Goal: Transaction & Acquisition: Purchase product/service

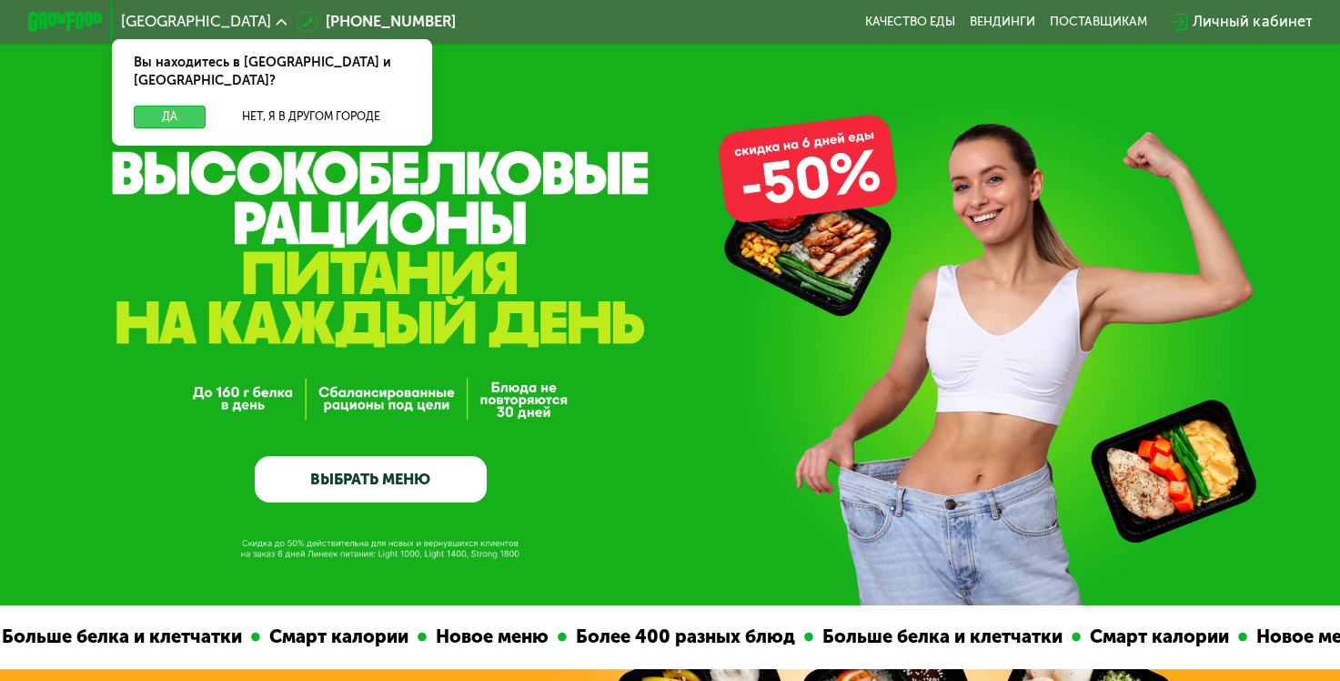
click at [187, 106] on button "Да" at bounding box center [170, 117] width 72 height 23
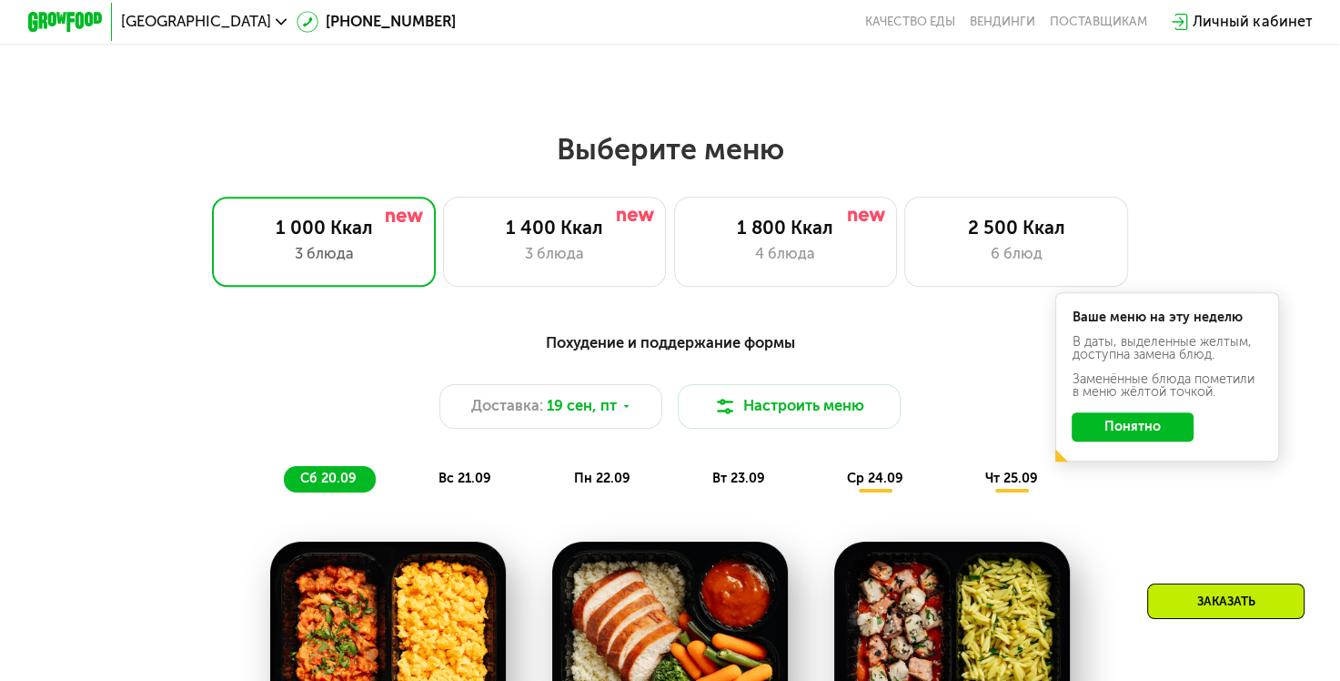
scroll to position [1183, 0]
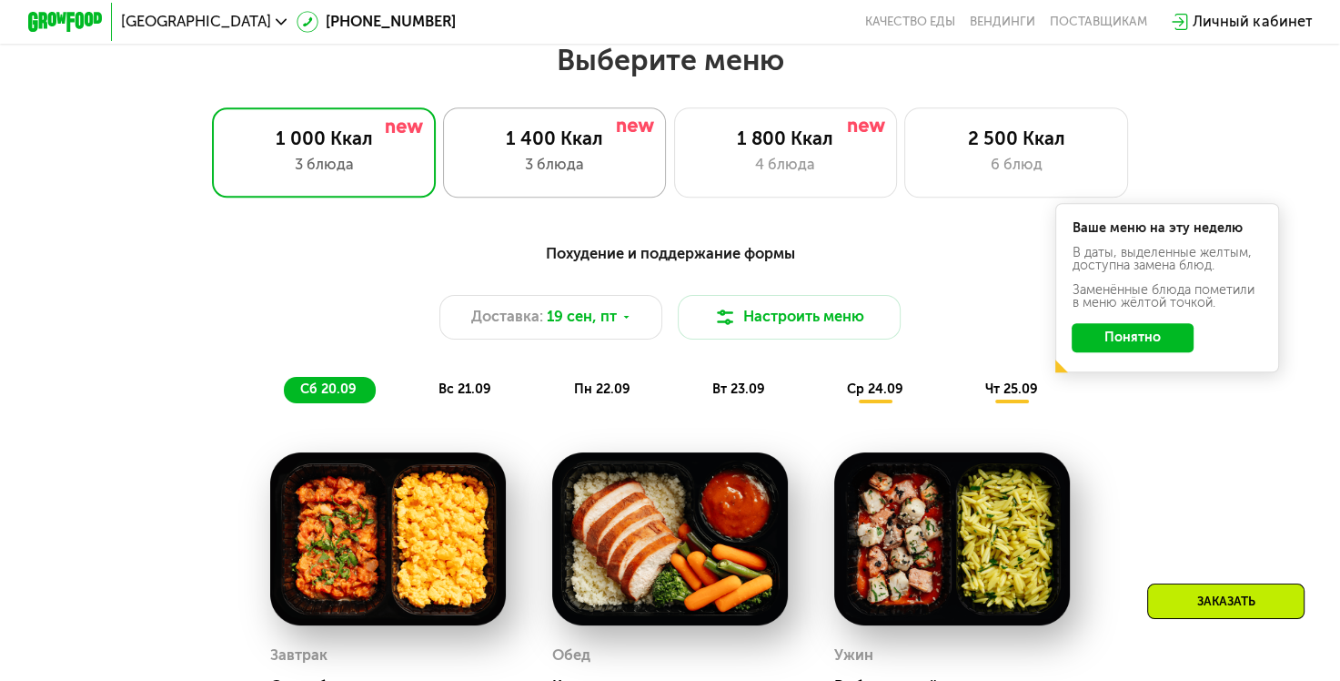
click at [548, 166] on div "3 блюда" at bounding box center [554, 165] width 185 height 23
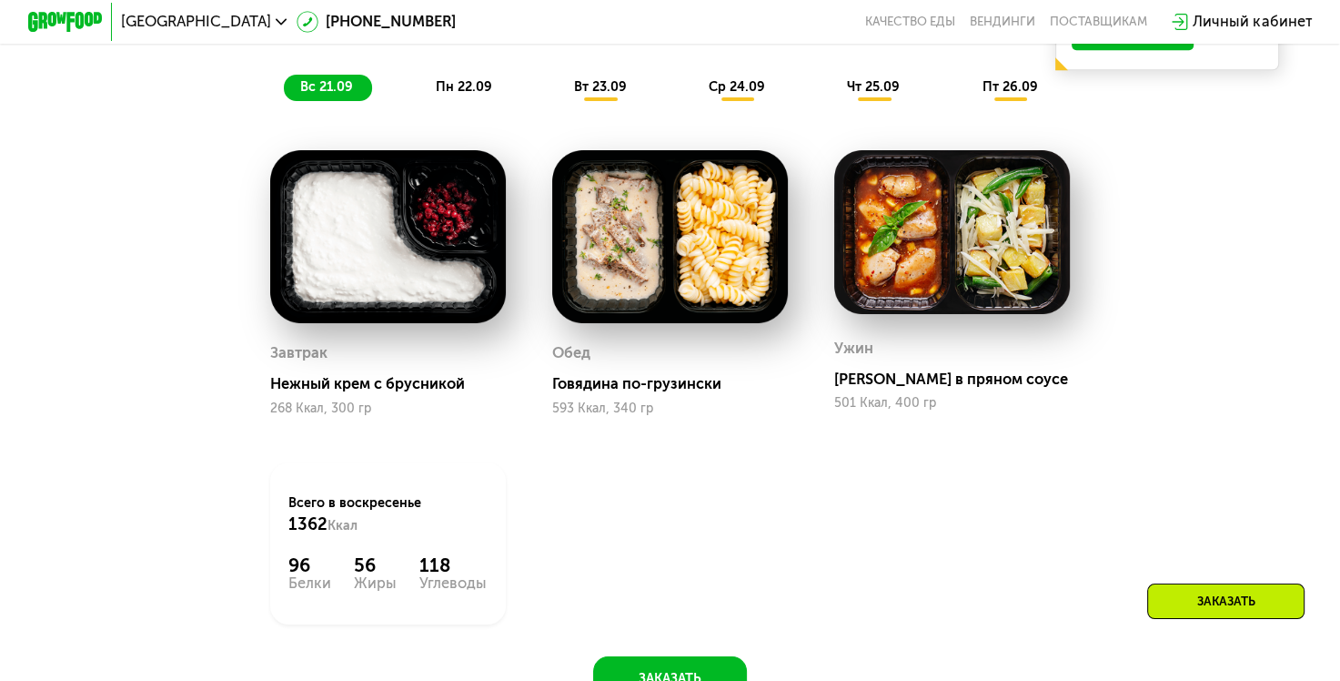
scroll to position [1274, 0]
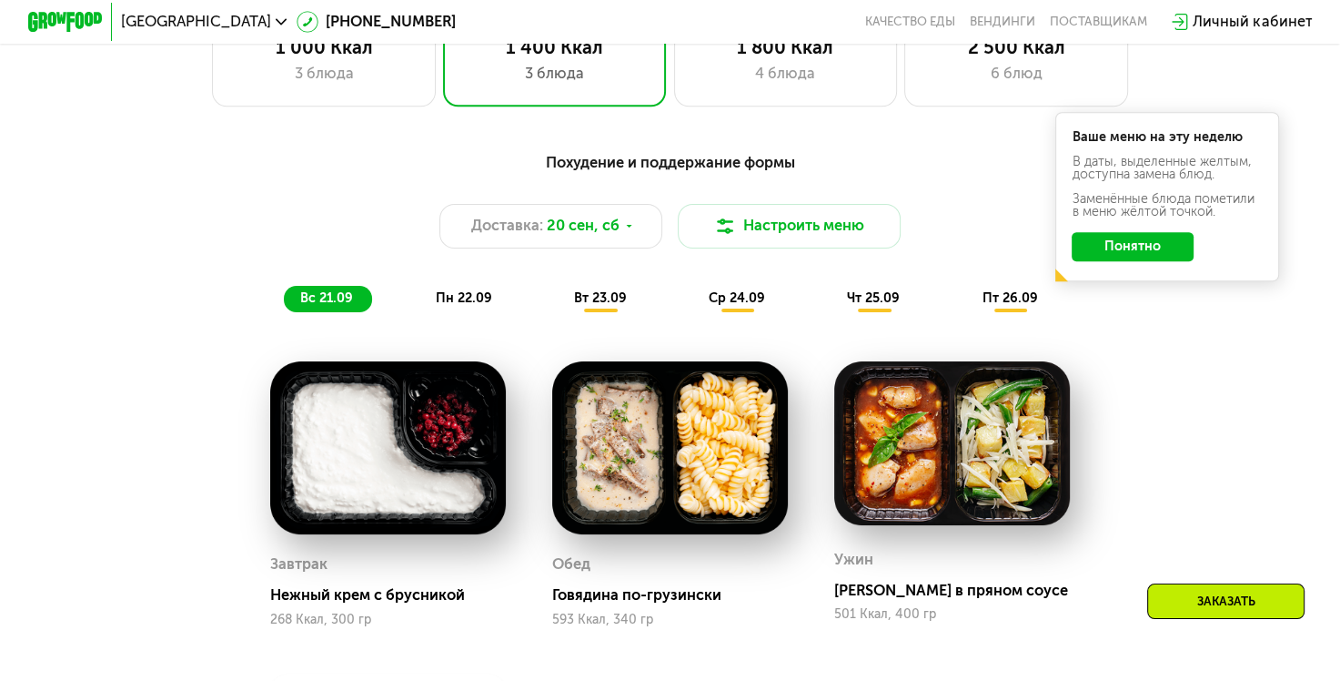
click at [594, 306] on span "вт 23.09" at bounding box center [600, 297] width 53 height 15
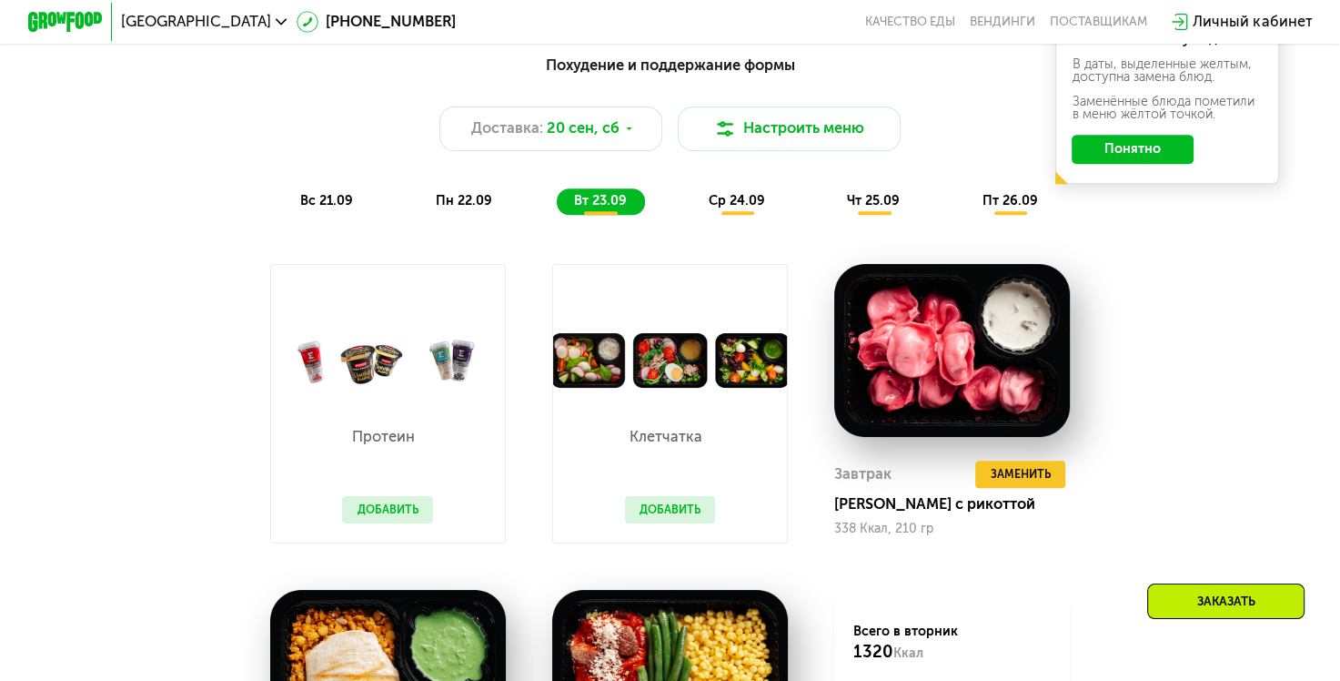
scroll to position [1365, 0]
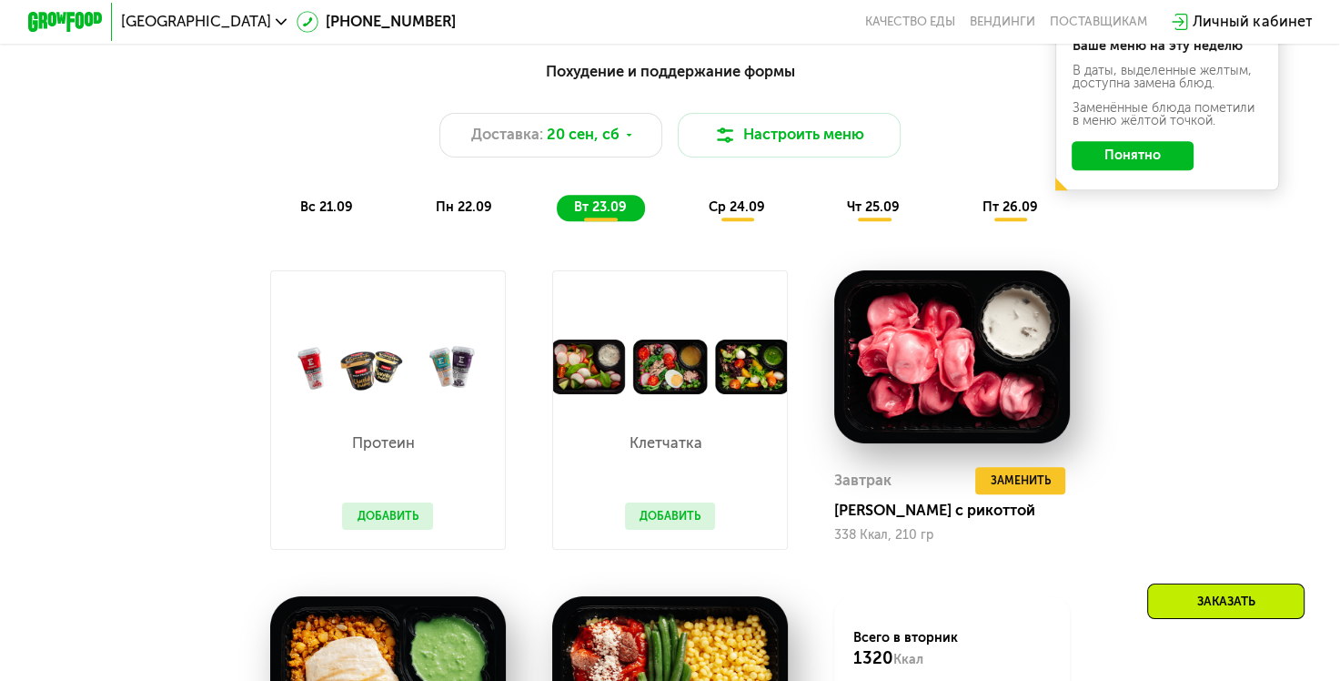
click at [731, 215] on span "ср 24.09" at bounding box center [737, 206] width 56 height 15
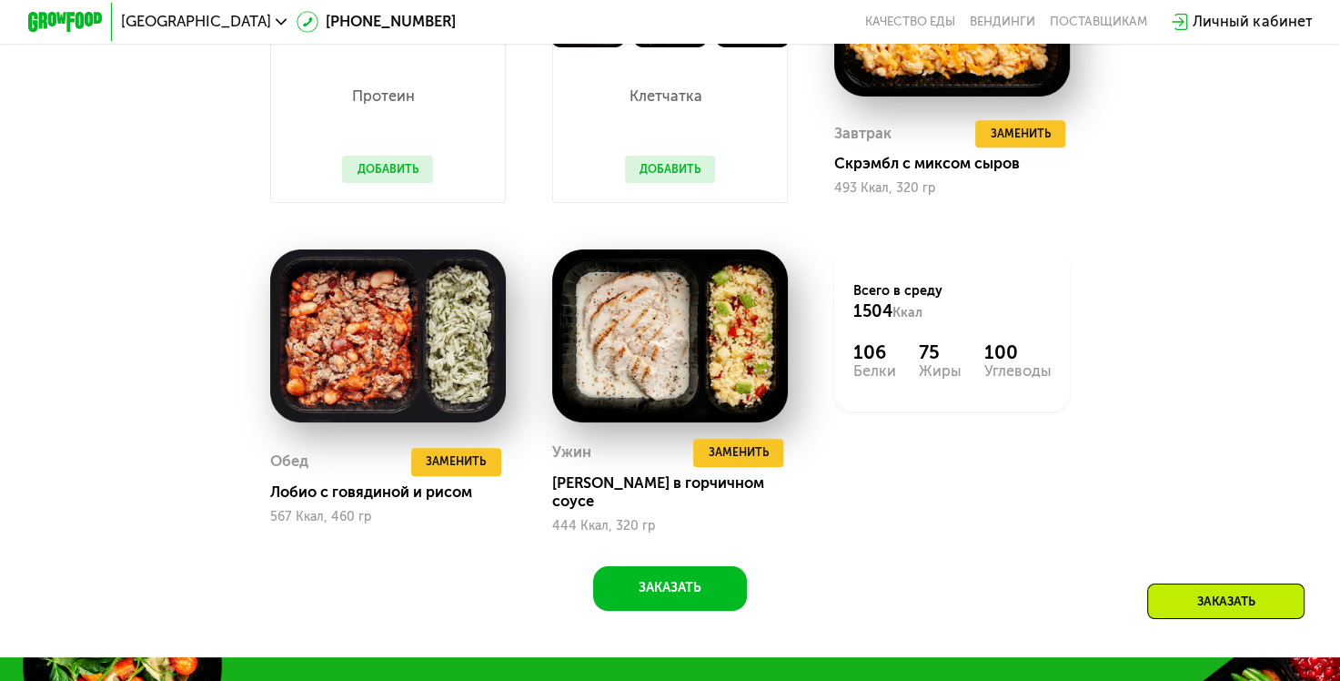
scroll to position [1729, 0]
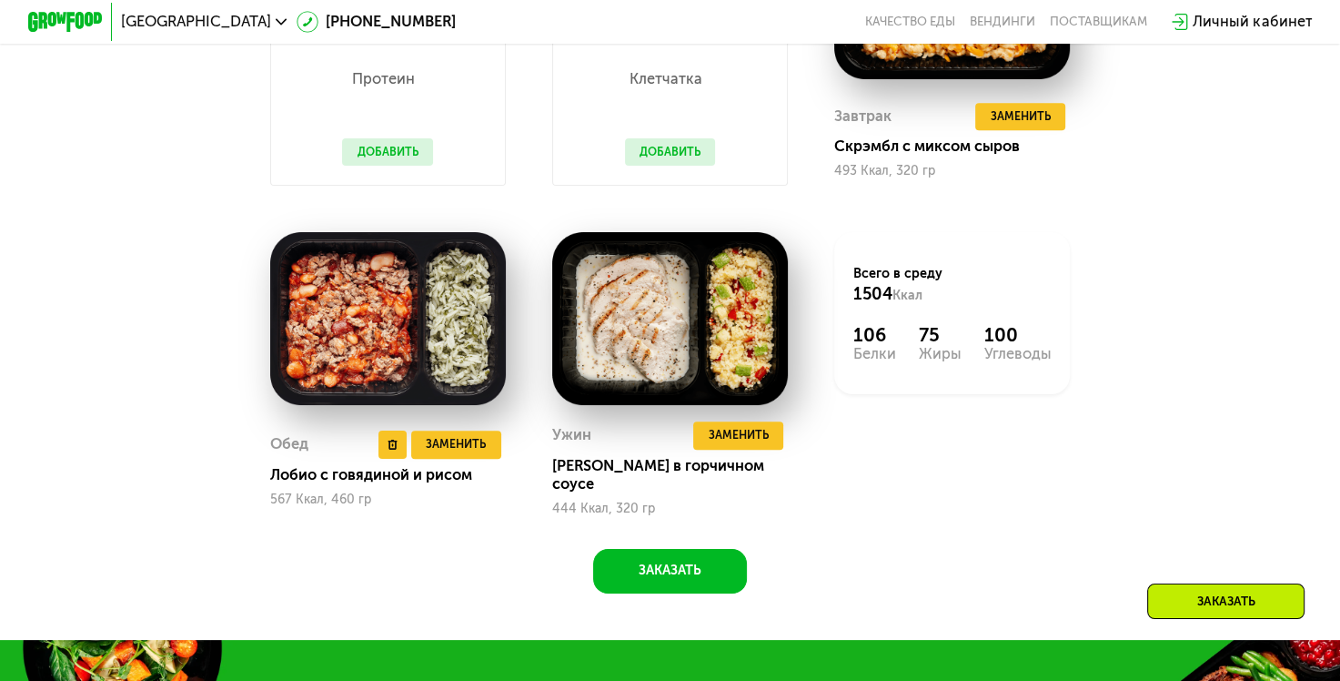
click at [390, 342] on img at bounding box center [388, 319] width 236 height 174
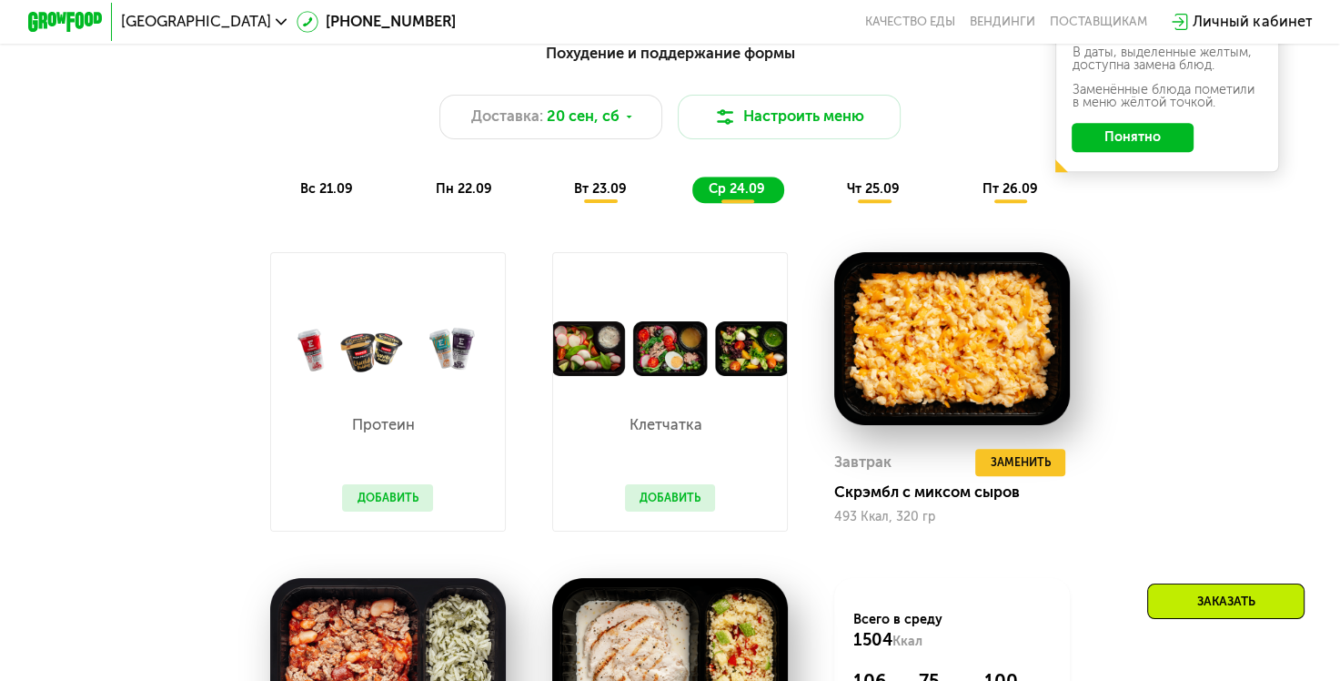
scroll to position [1365, 0]
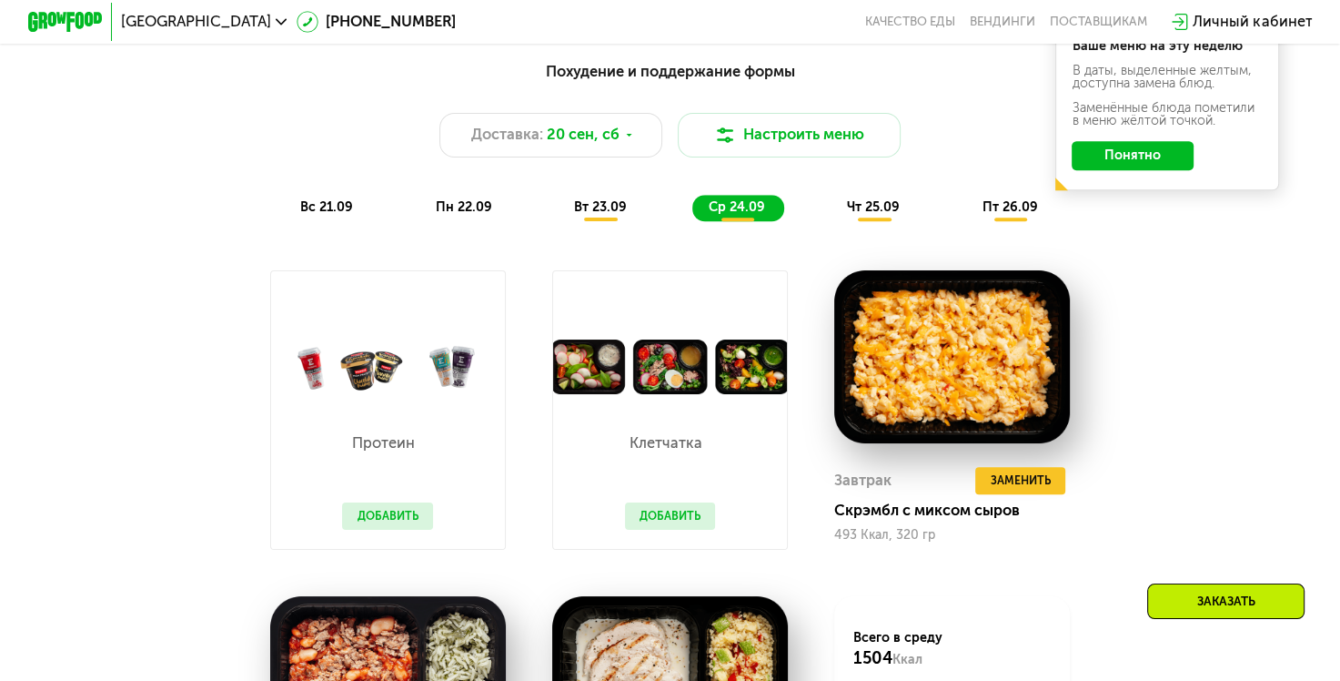
click at [895, 215] on span "чт 25.09" at bounding box center [873, 206] width 53 height 15
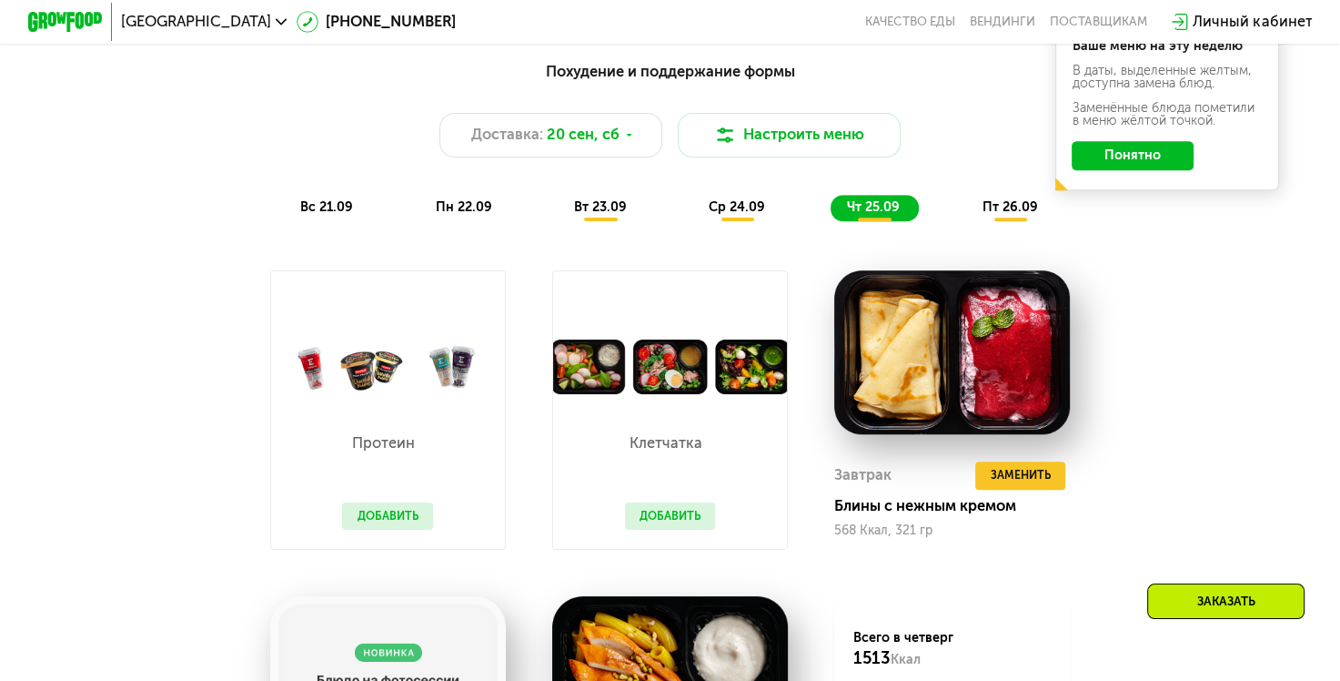
click at [1017, 215] on span "пт 26.09" at bounding box center [1009, 206] width 55 height 15
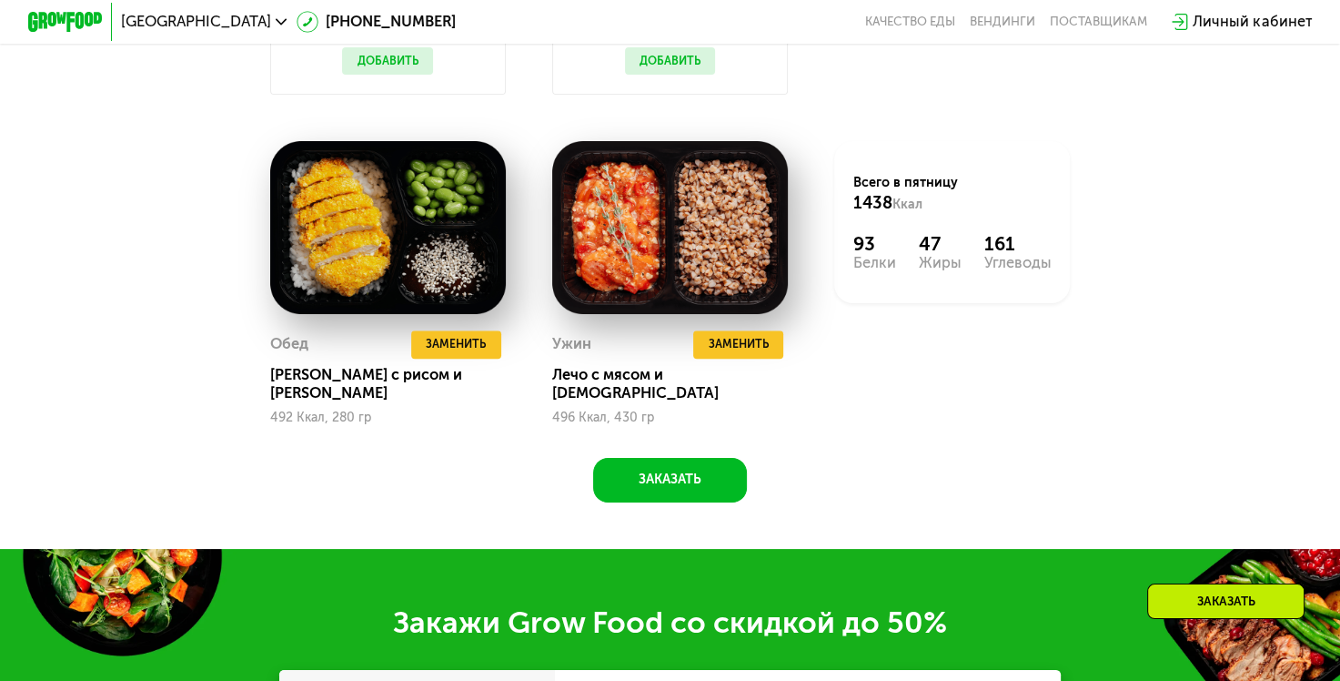
scroll to position [1456, 0]
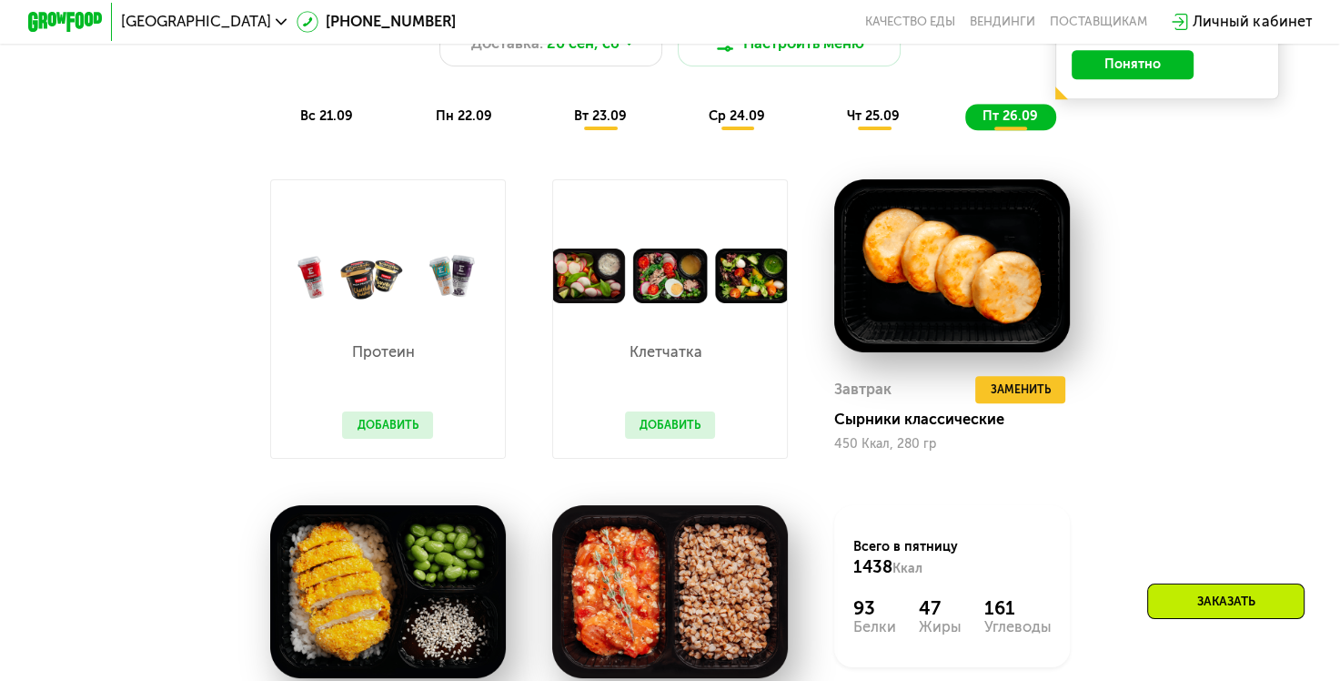
click at [655, 439] on button "Добавить" at bounding box center [670, 425] width 91 height 28
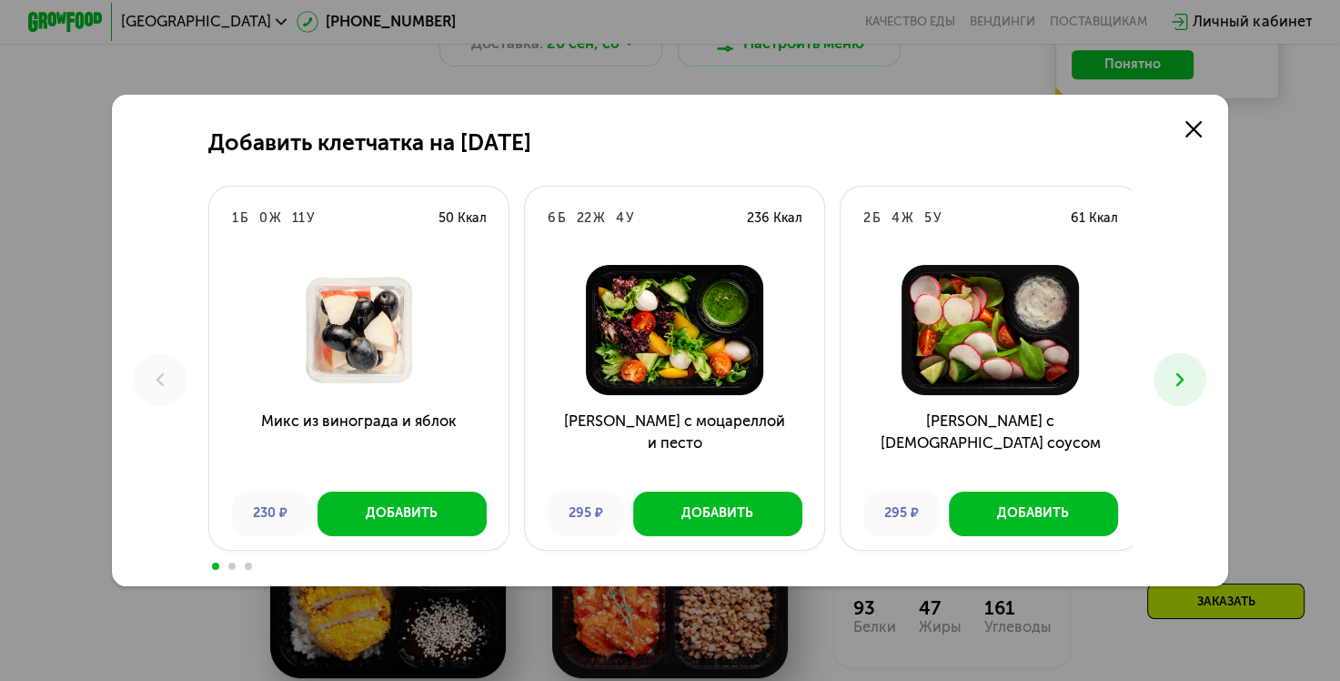
click at [1190, 382] on icon at bounding box center [1180, 379] width 23 height 23
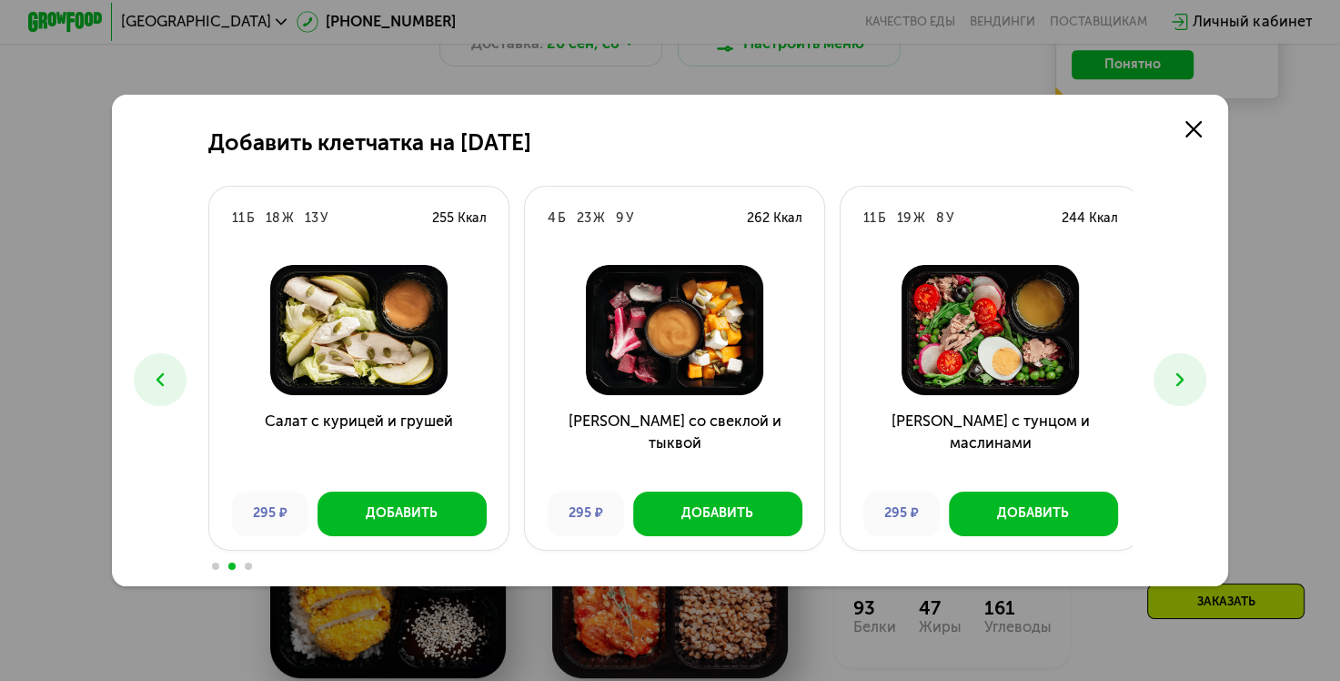
click at [1190, 382] on icon at bounding box center [1180, 379] width 23 height 23
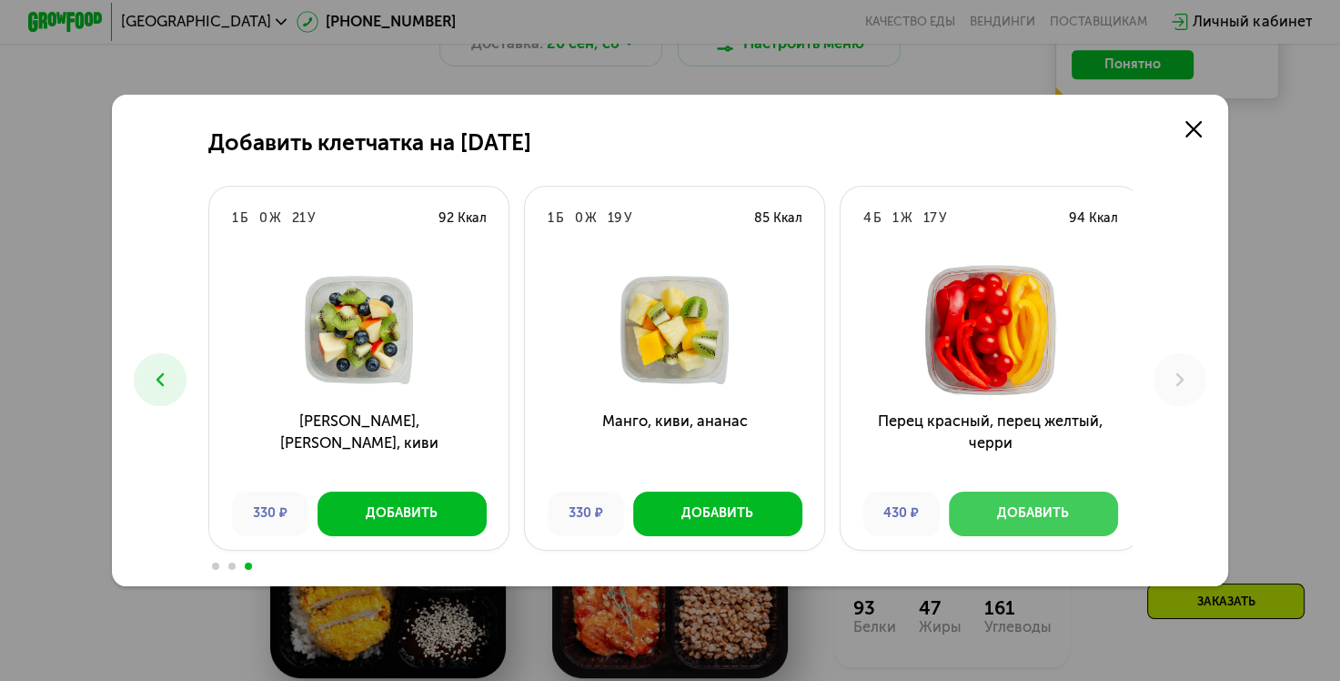
click at [1050, 519] on div "Добавить" at bounding box center [1033, 513] width 72 height 18
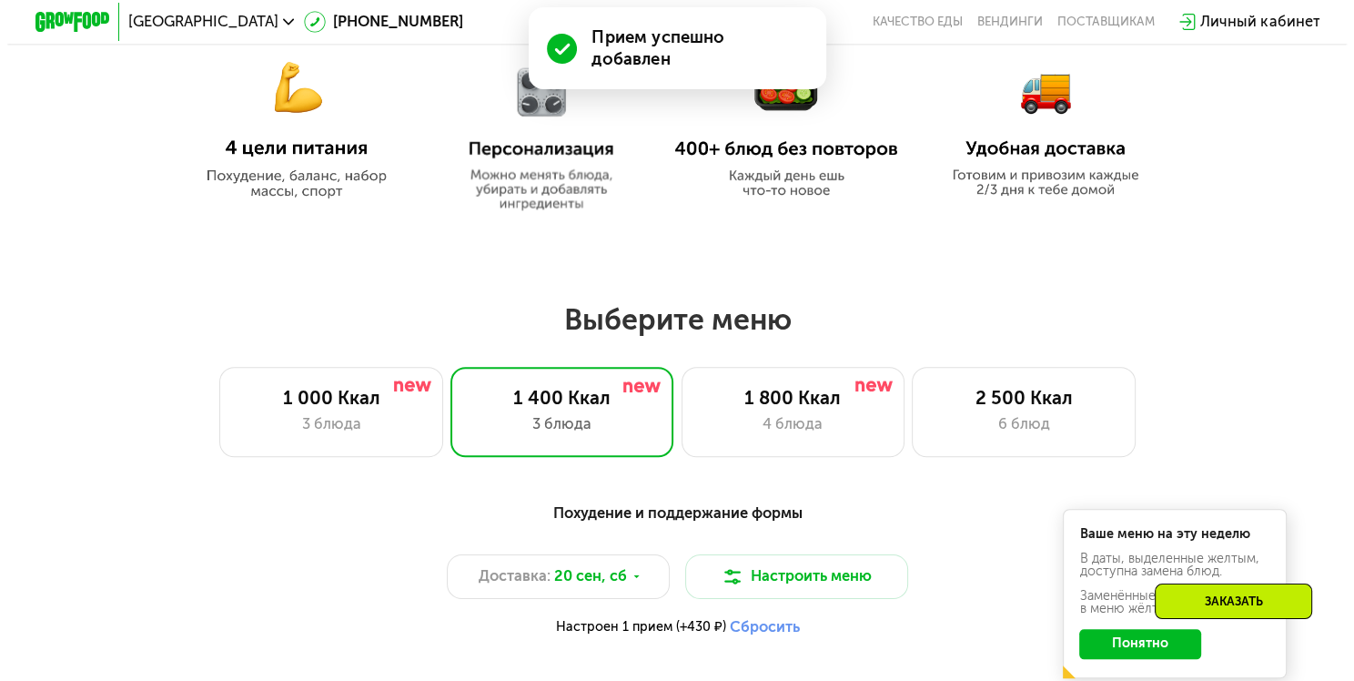
scroll to position [1092, 0]
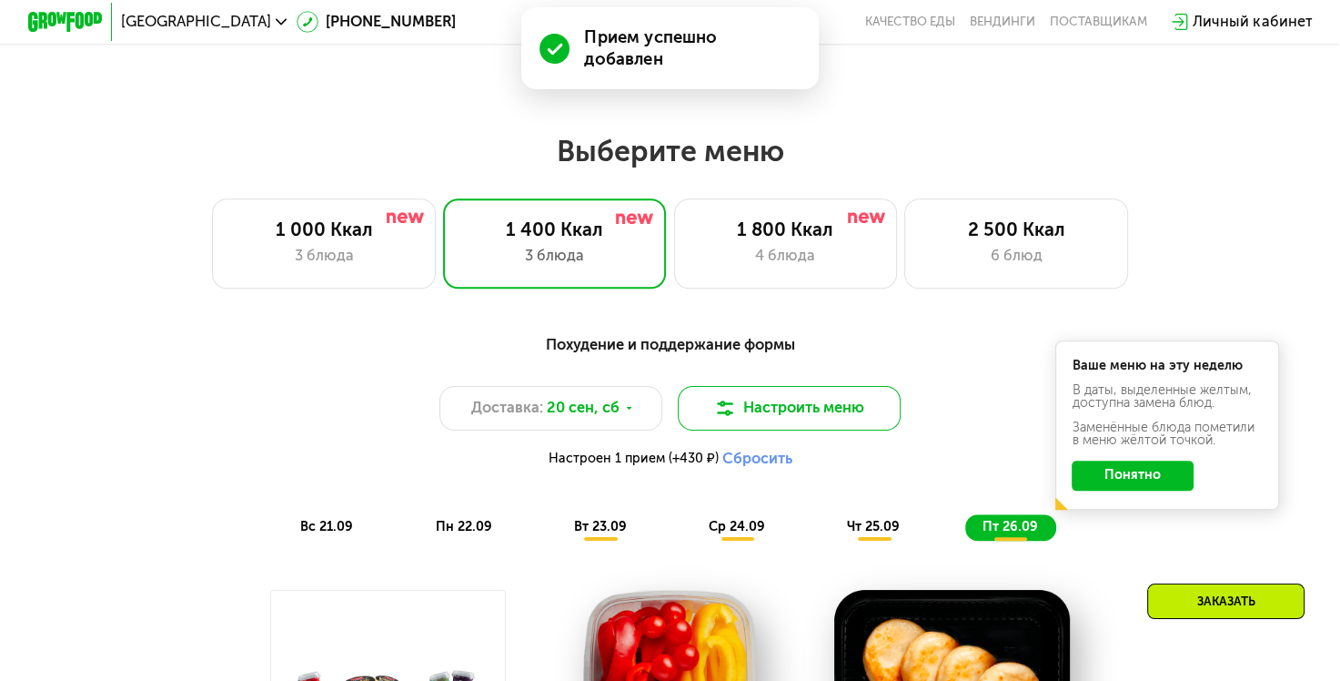
click at [861, 422] on button "Настроить меню" at bounding box center [790, 408] width 224 height 45
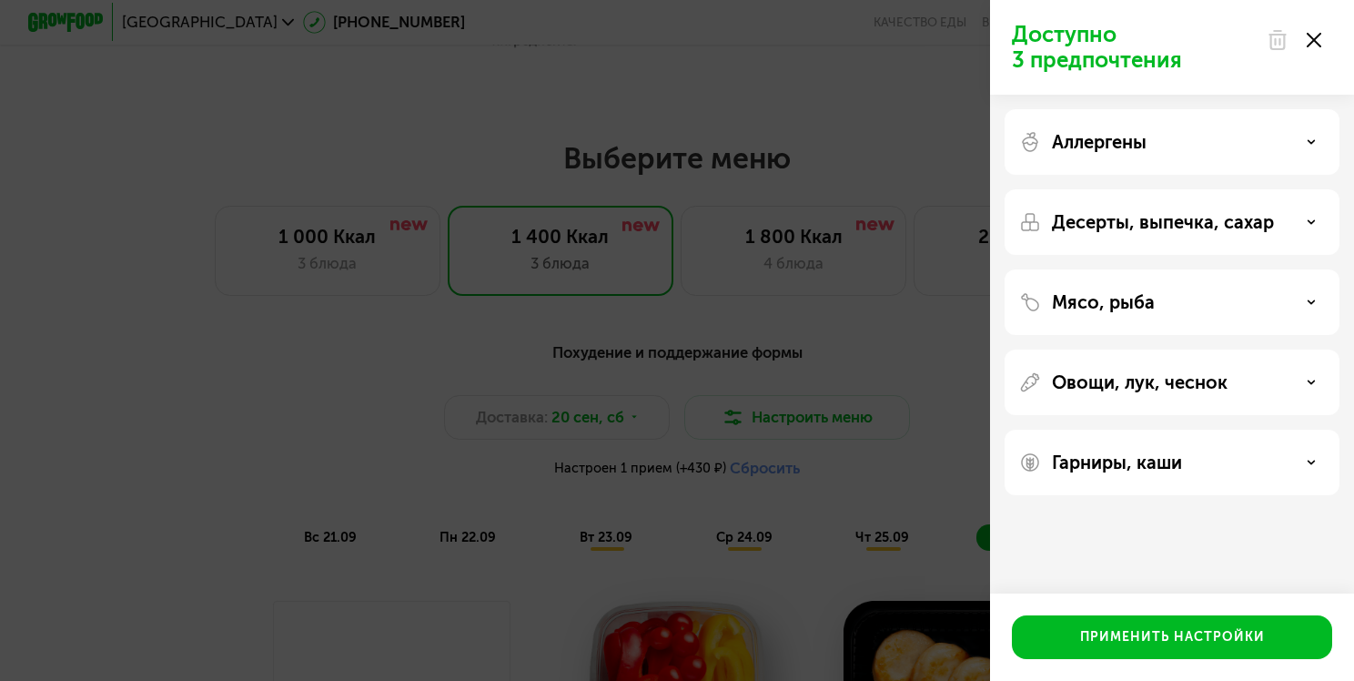
click at [1194, 133] on div "Аллергены" at bounding box center [1172, 142] width 306 height 22
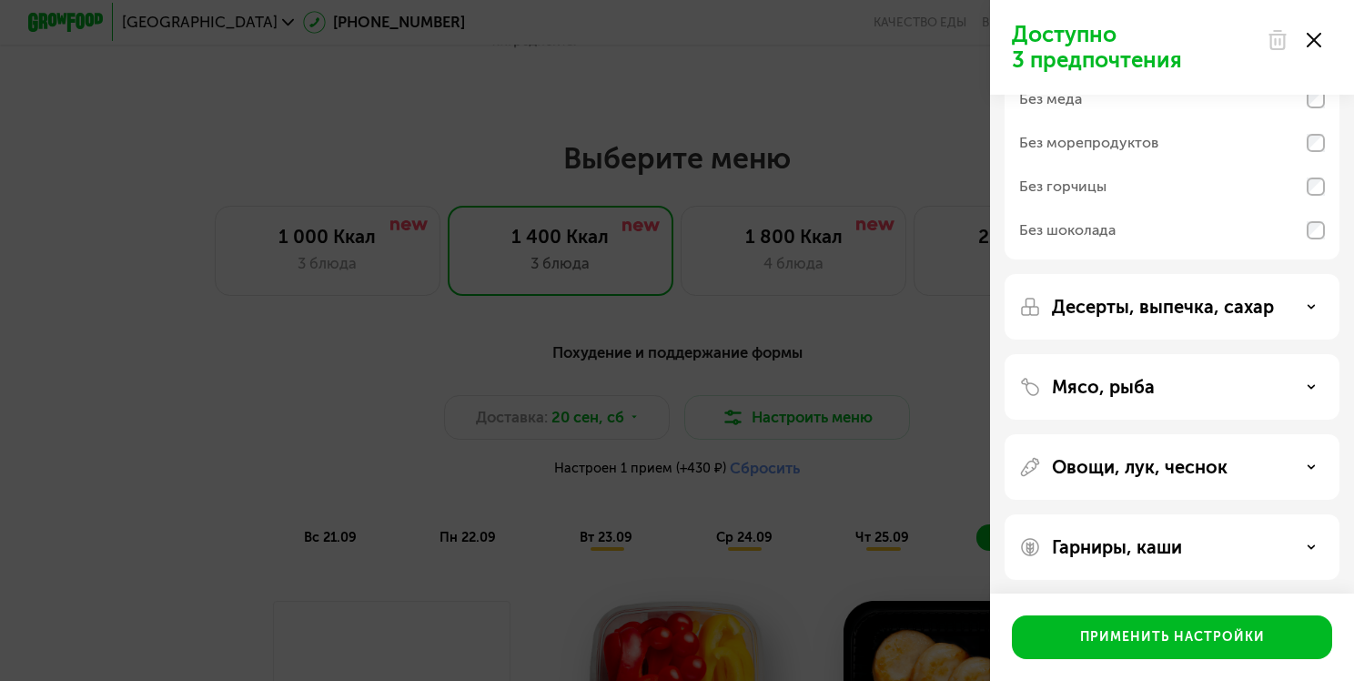
scroll to position [197, 0]
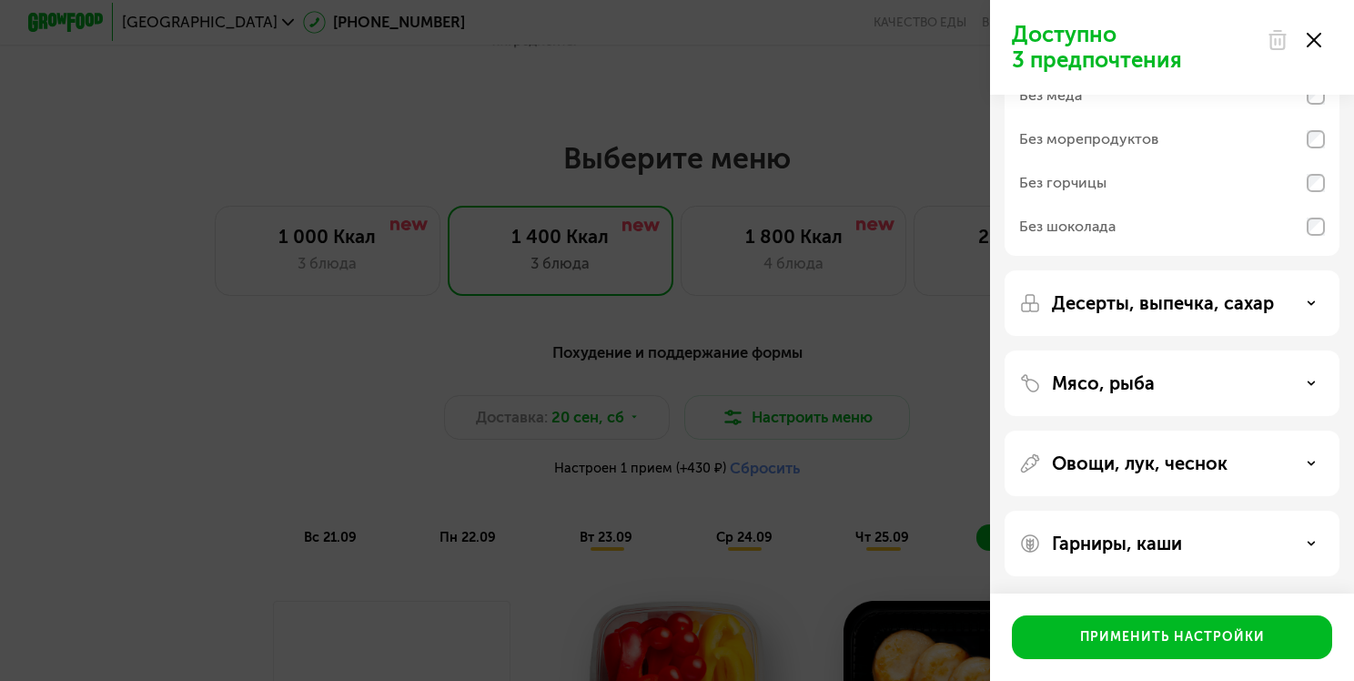
click at [1187, 546] on div "Гарниры, каши" at bounding box center [1172, 543] width 306 height 22
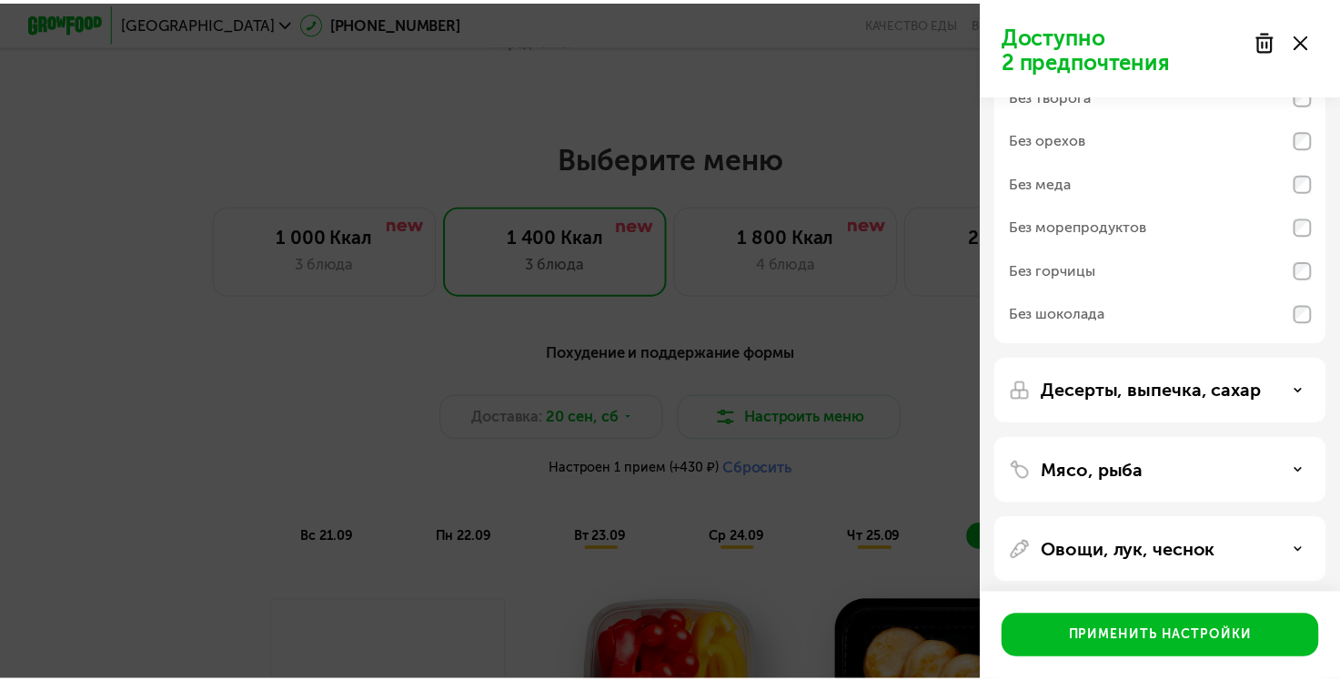
scroll to position [0, 0]
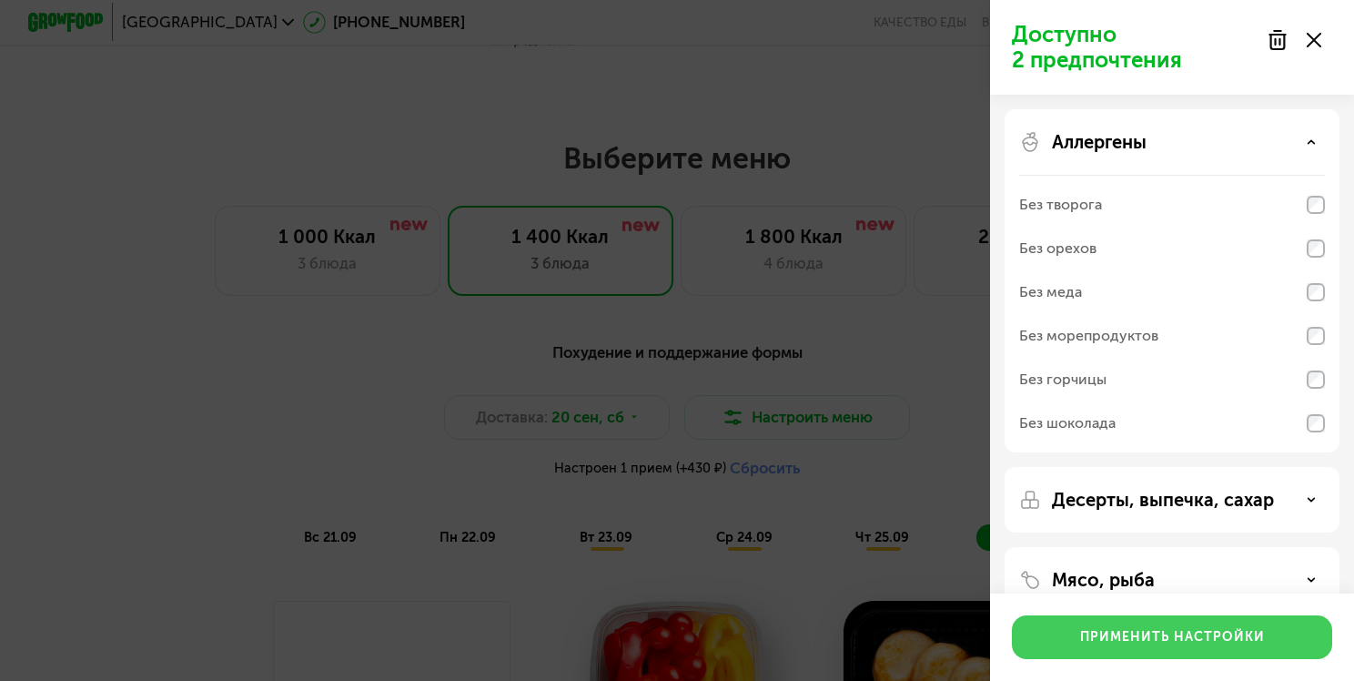
click at [1143, 640] on div "Применить настройки" at bounding box center [1172, 637] width 185 height 18
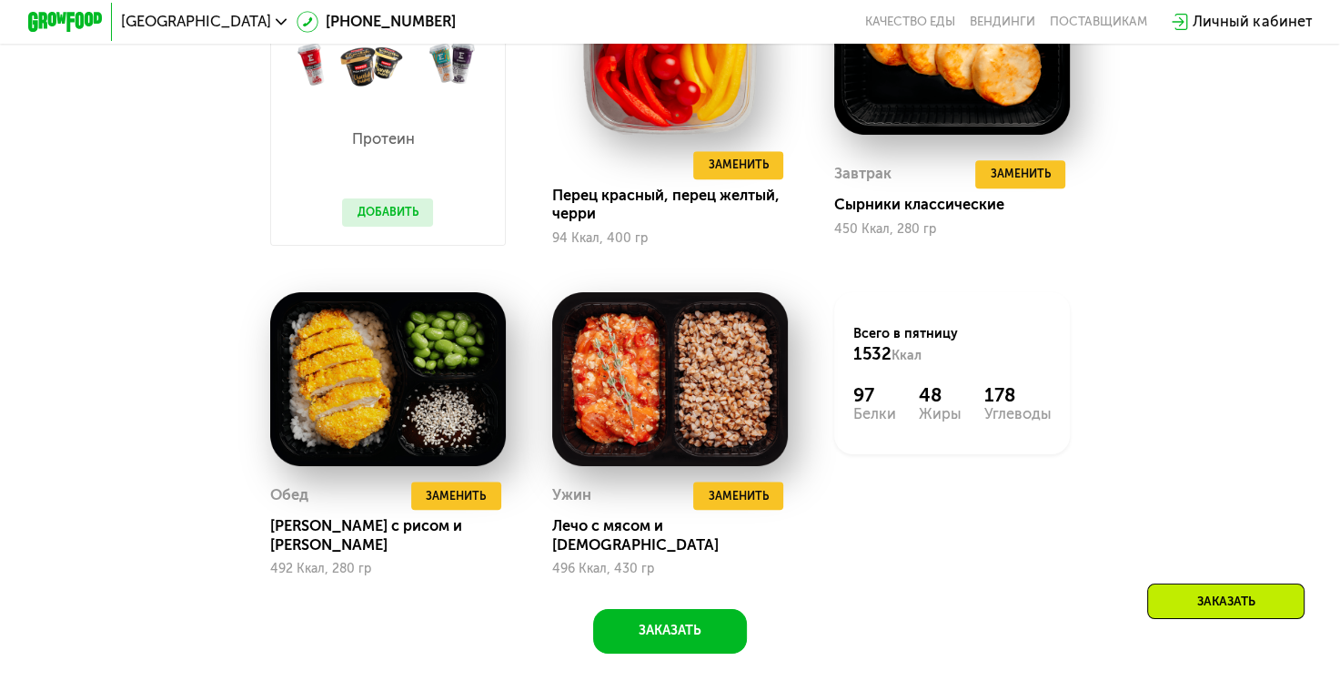
scroll to position [1729, 0]
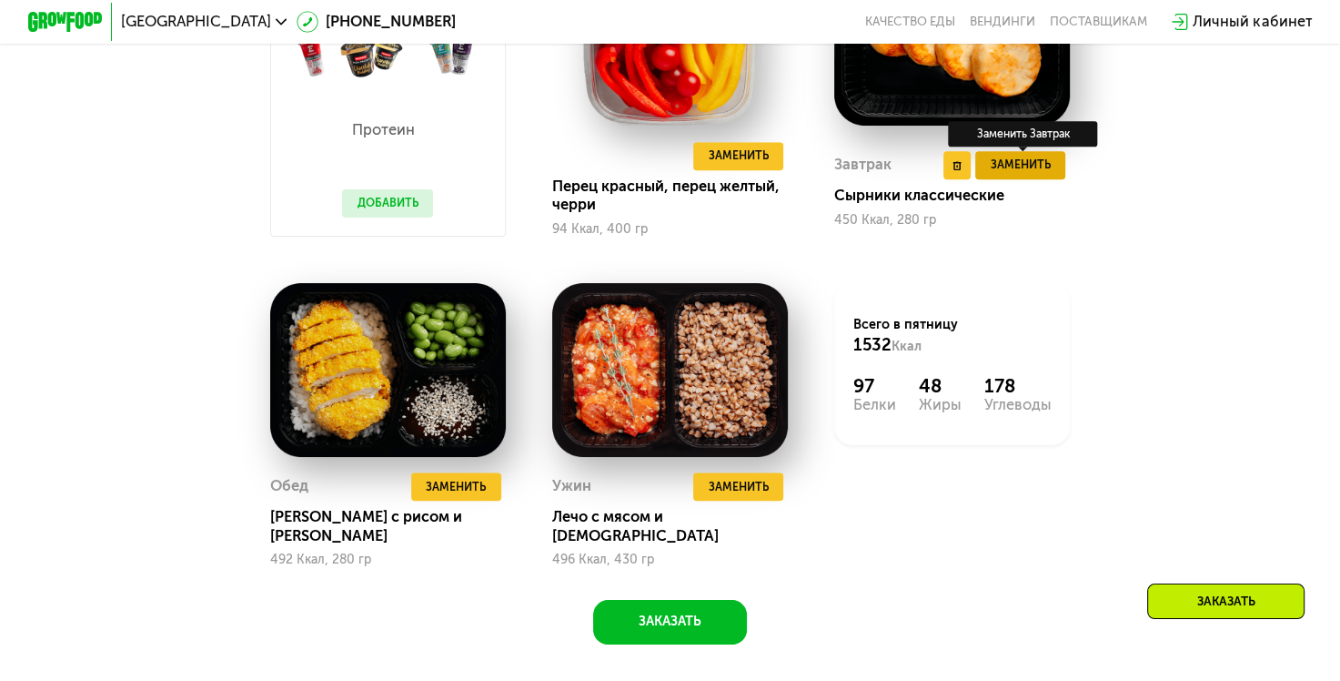
click at [1059, 175] on button "Заменить" at bounding box center [1020, 165] width 90 height 28
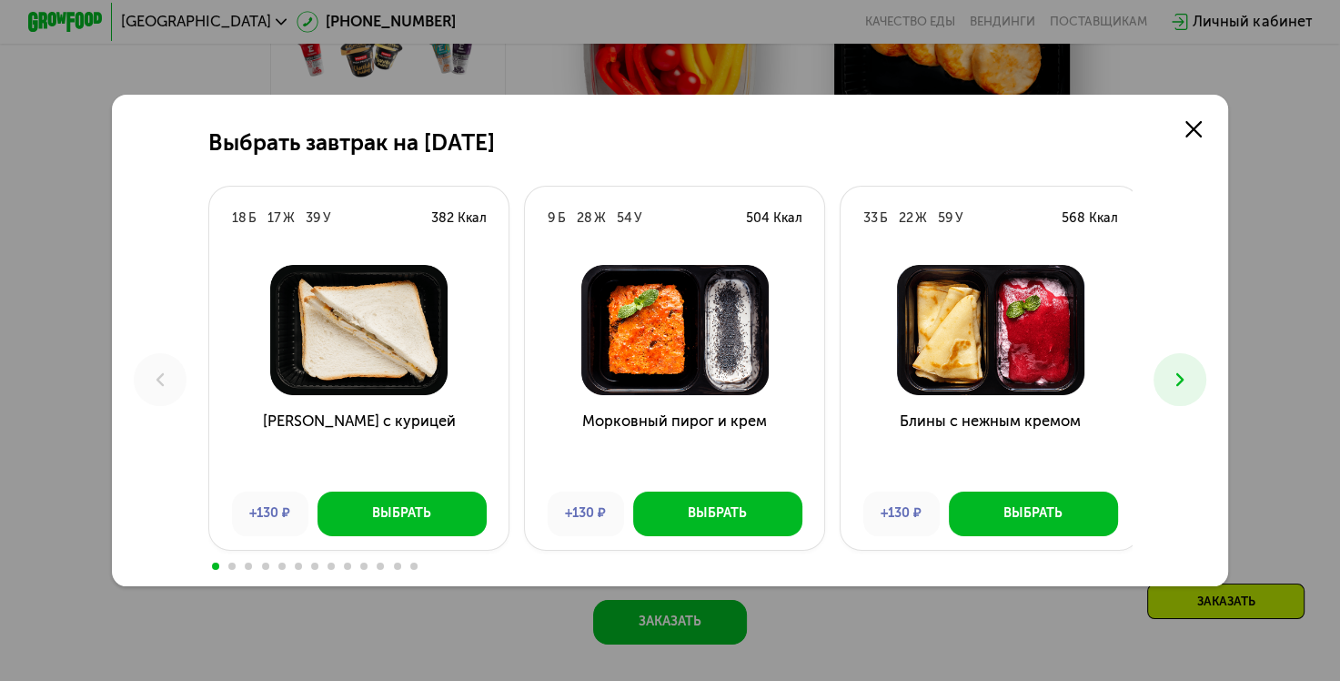
click at [1192, 375] on icon at bounding box center [1180, 379] width 23 height 23
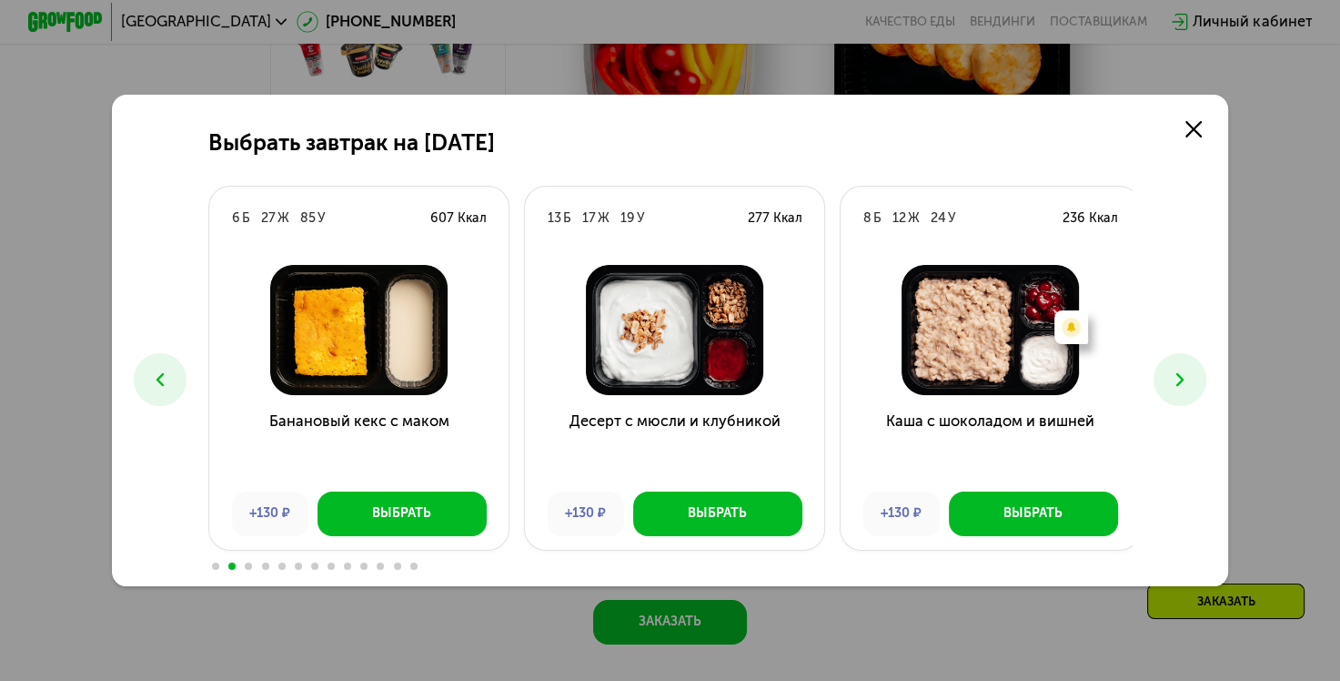
click at [1192, 375] on icon at bounding box center [1180, 379] width 23 height 23
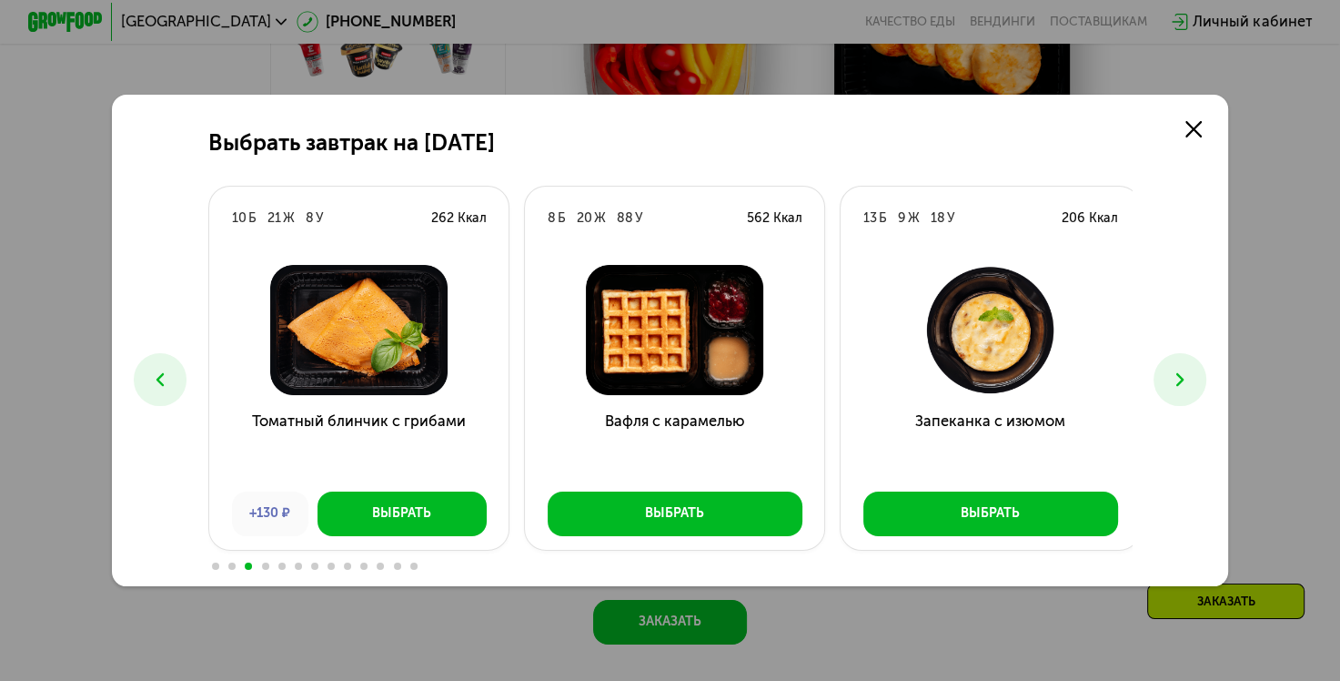
click at [185, 380] on div "Выбрать завтрак на [DATE] Б 17 Ж 39 У 382 Ккал Сэндвич с курицей +130 ₽ Выбрать…" at bounding box center [670, 340] width 1117 height 491
click at [153, 371] on icon at bounding box center [160, 379] width 23 height 23
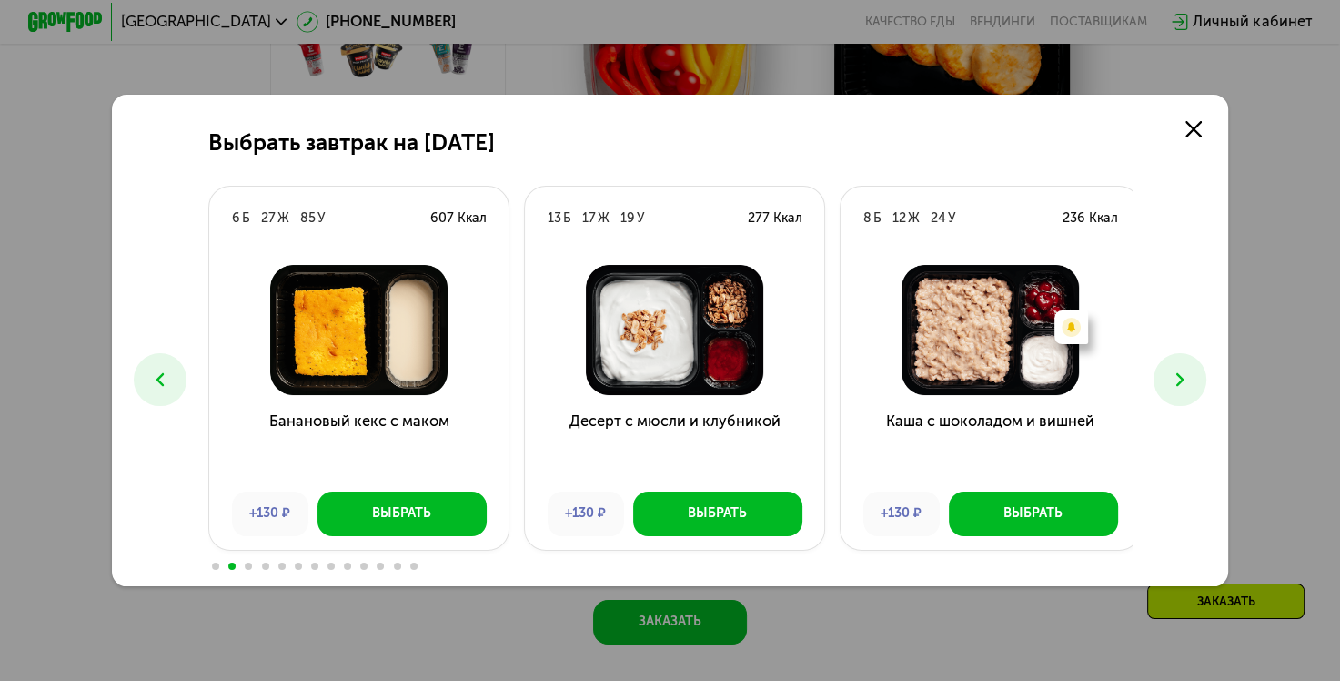
click at [1192, 385] on icon at bounding box center [1180, 379] width 23 height 23
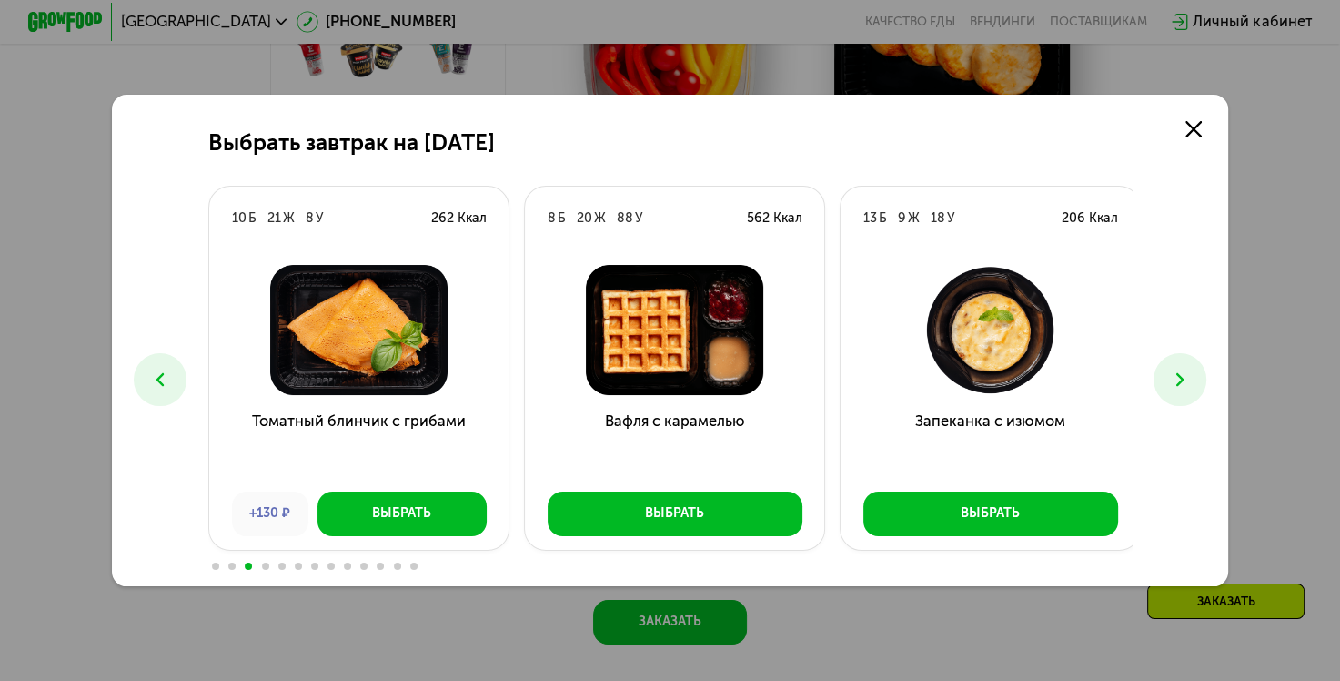
click at [1192, 385] on icon at bounding box center [1180, 379] width 23 height 23
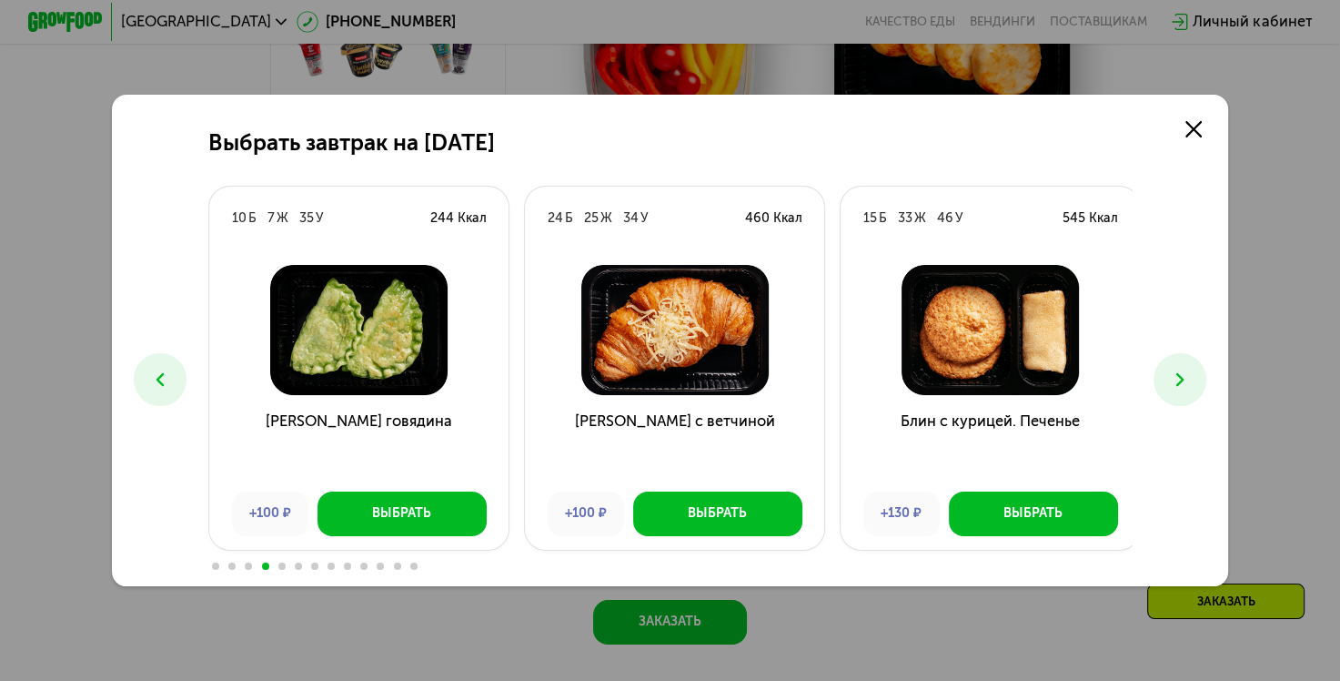
click at [1192, 385] on icon at bounding box center [1180, 379] width 23 height 23
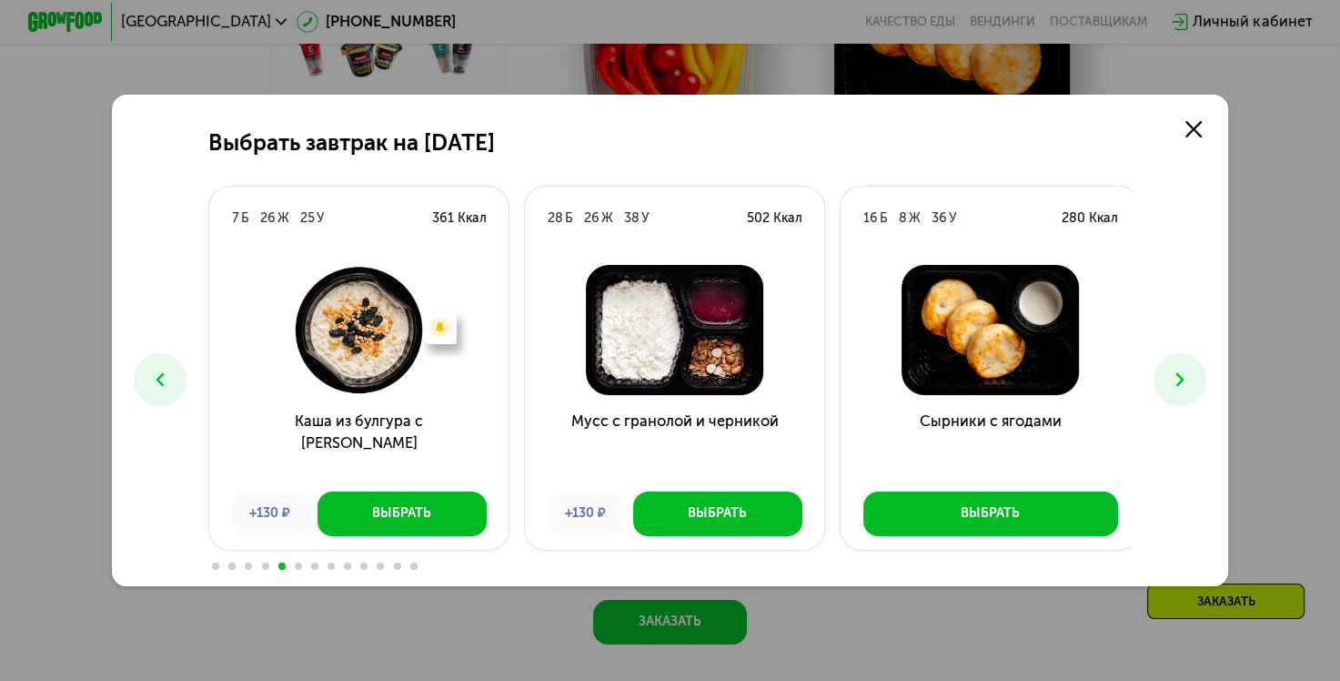
click at [1192, 378] on icon at bounding box center [1180, 379] width 23 height 23
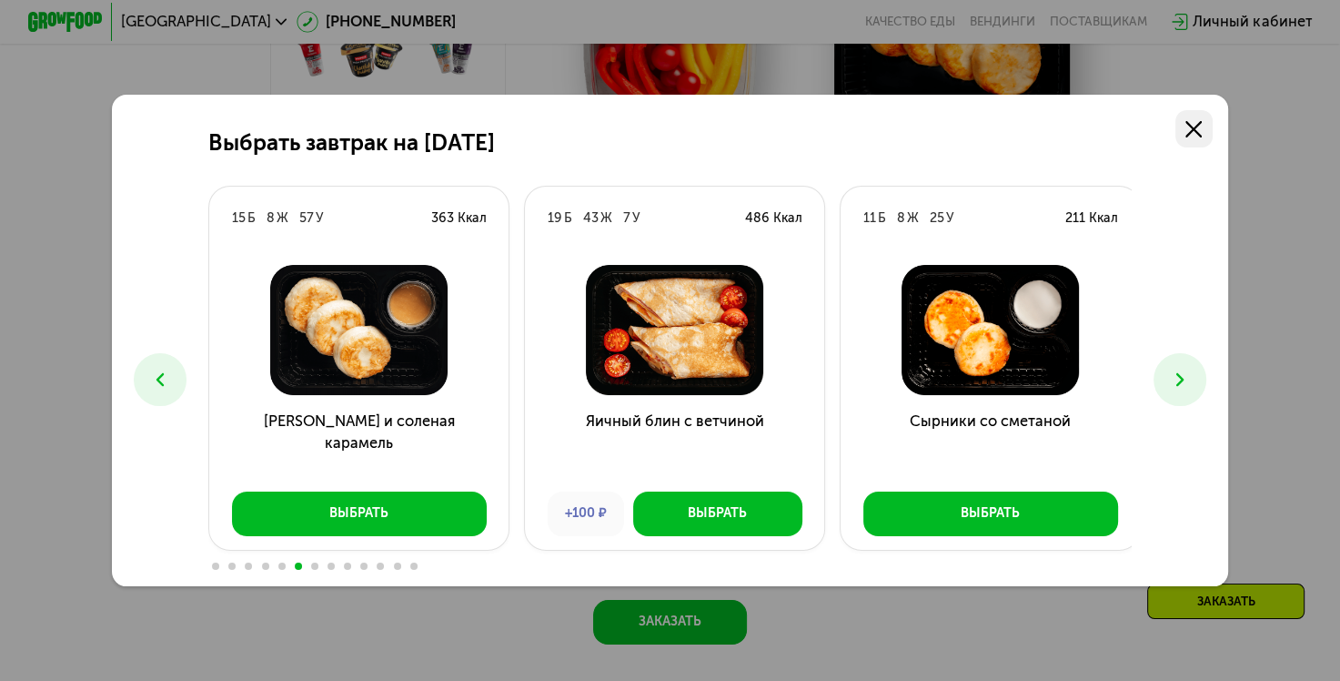
click at [1211, 117] on link at bounding box center [1193, 128] width 37 height 37
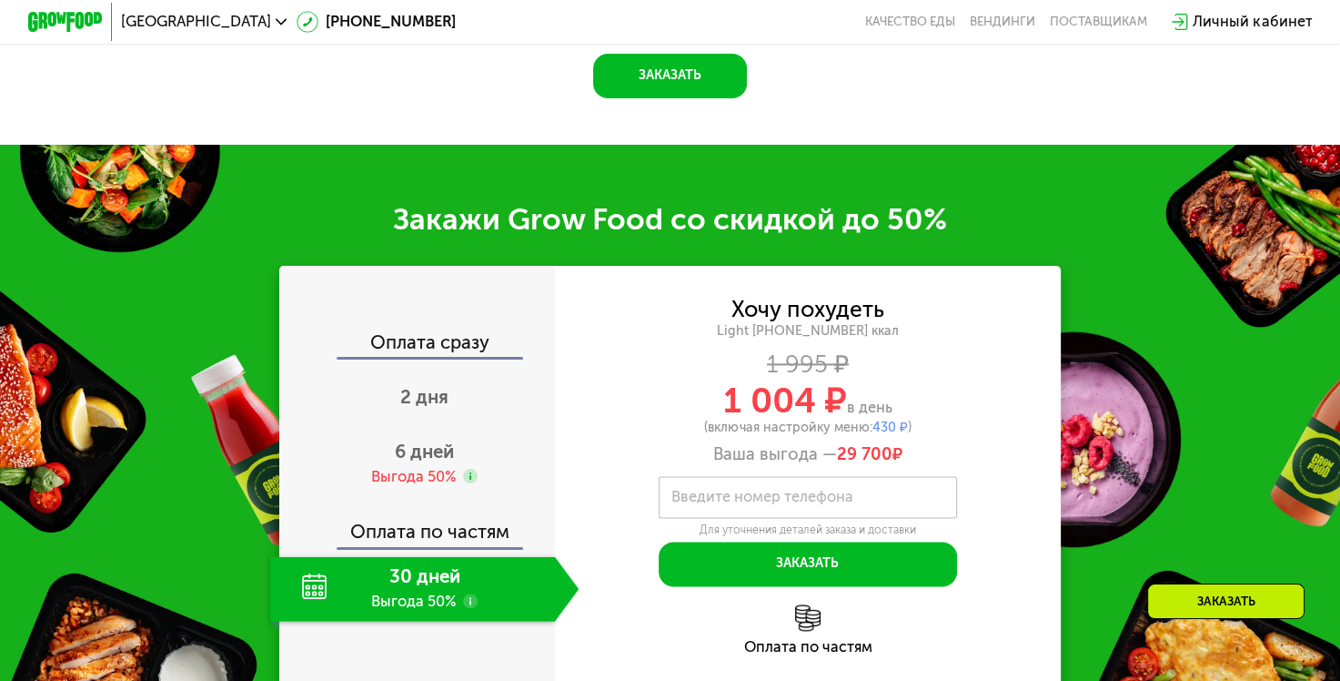
scroll to position [1820, 0]
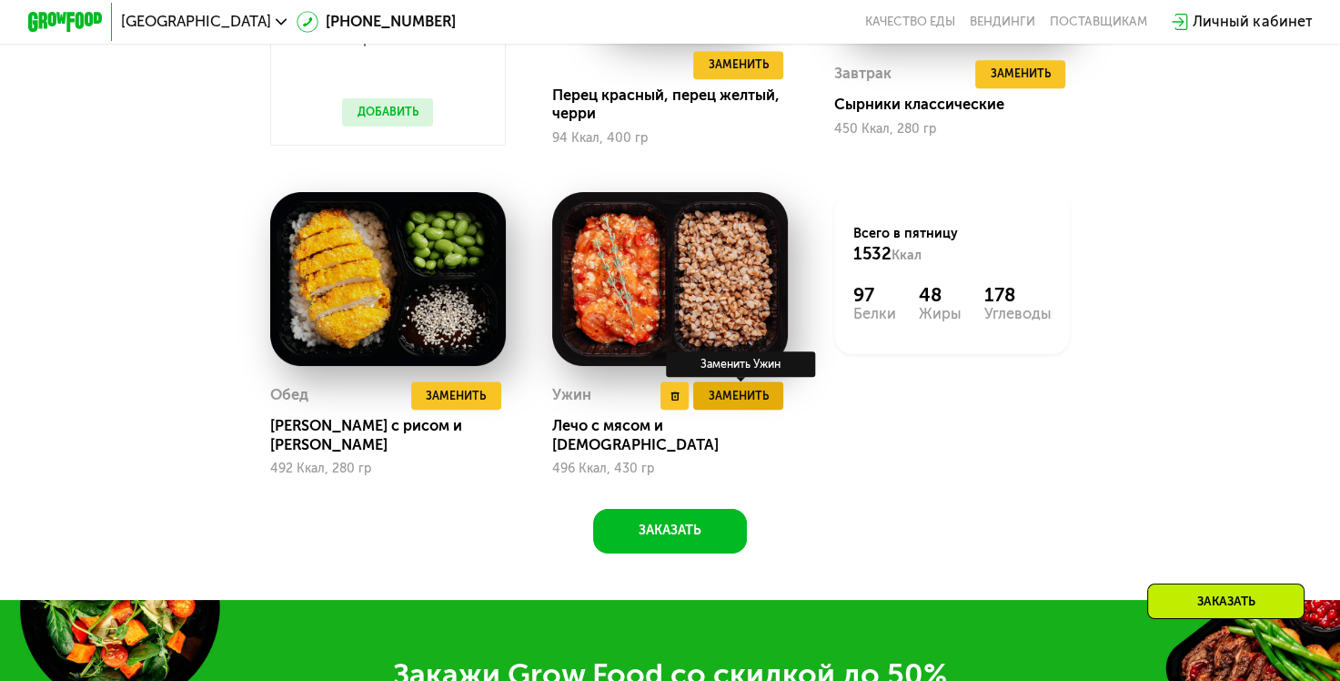
click at [760, 405] on span "Заменить" at bounding box center [739, 396] width 60 height 18
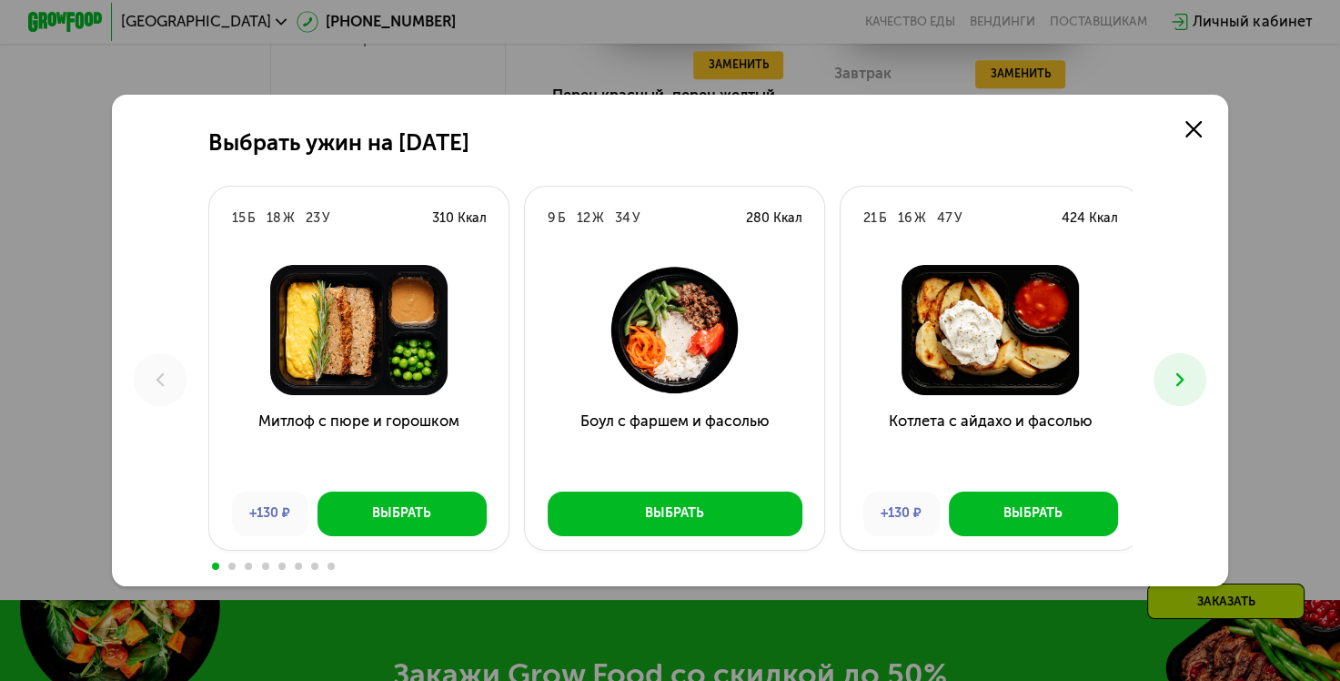
click at [1201, 375] on button at bounding box center [1180, 379] width 52 height 52
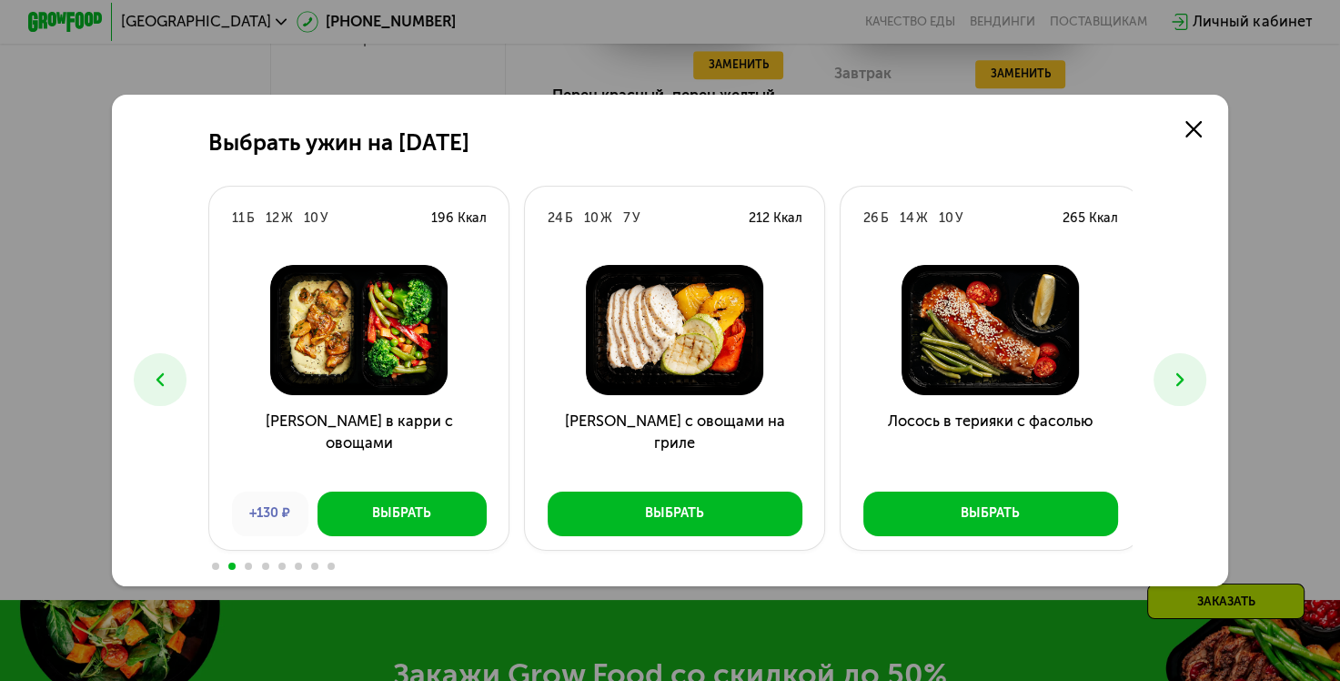
click at [1201, 375] on button at bounding box center [1180, 379] width 52 height 52
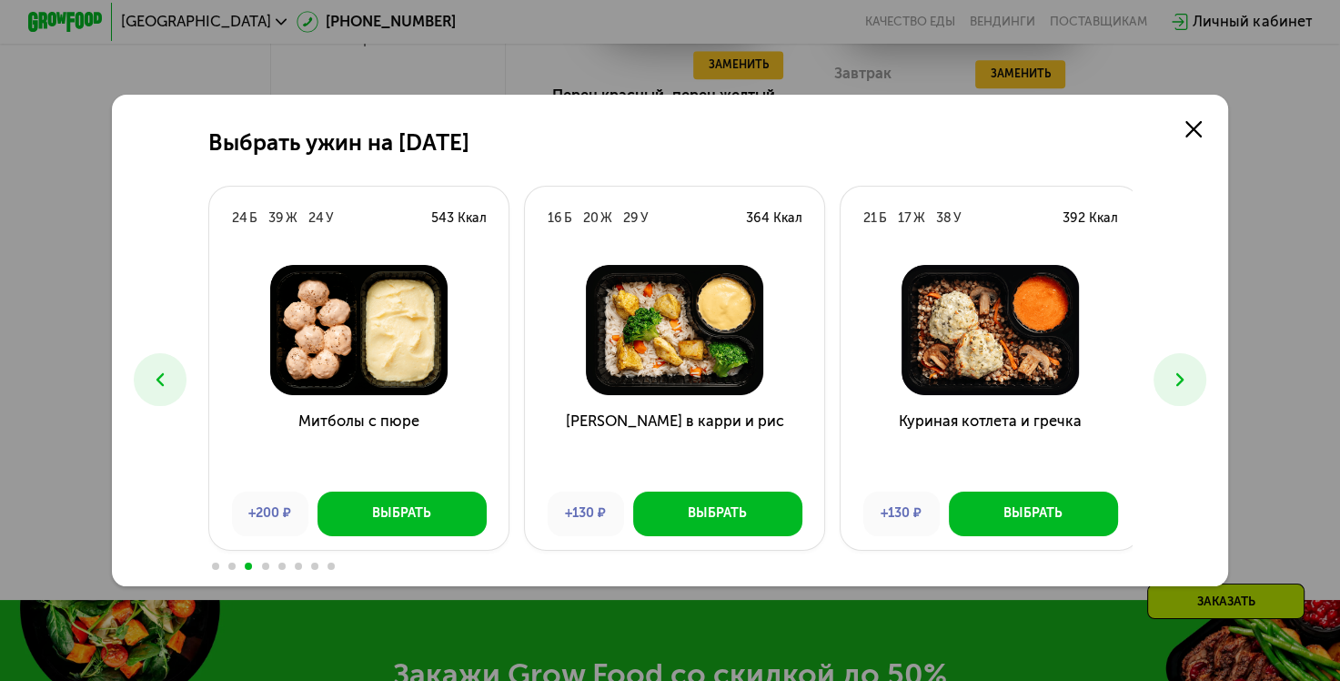
click at [166, 381] on icon at bounding box center [160, 379] width 23 height 23
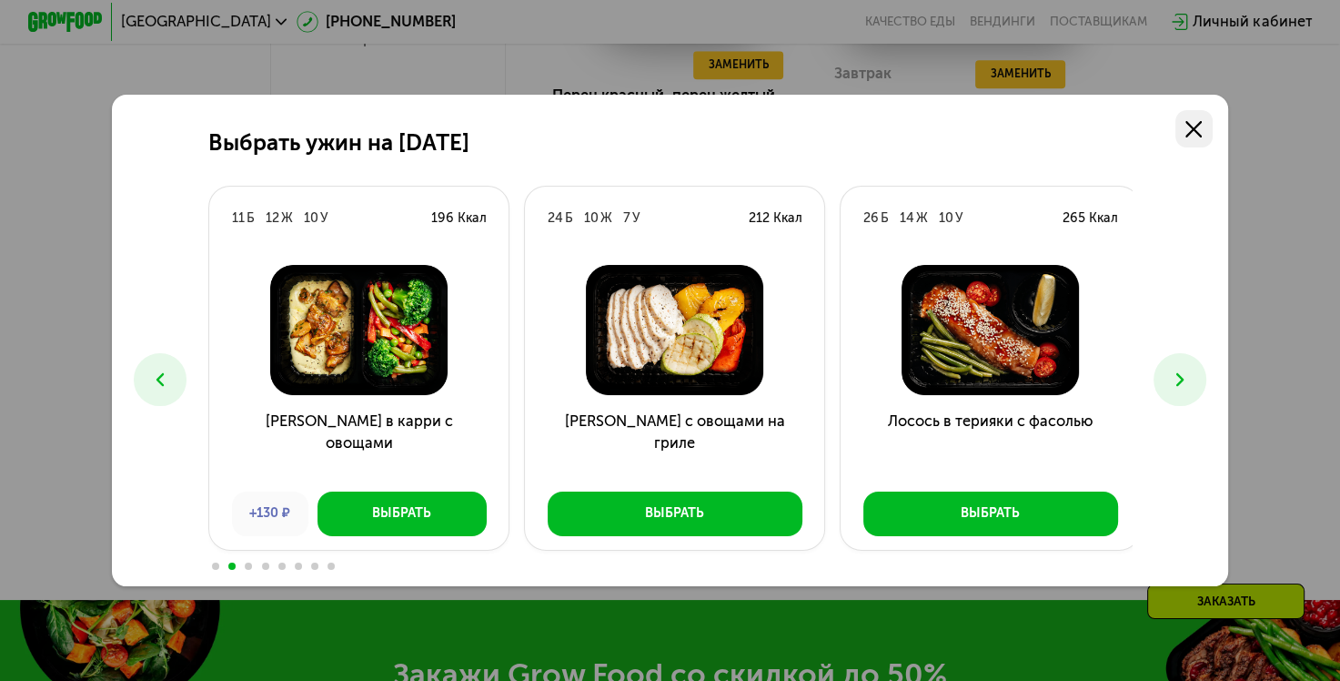
click at [1213, 116] on link at bounding box center [1193, 128] width 37 height 37
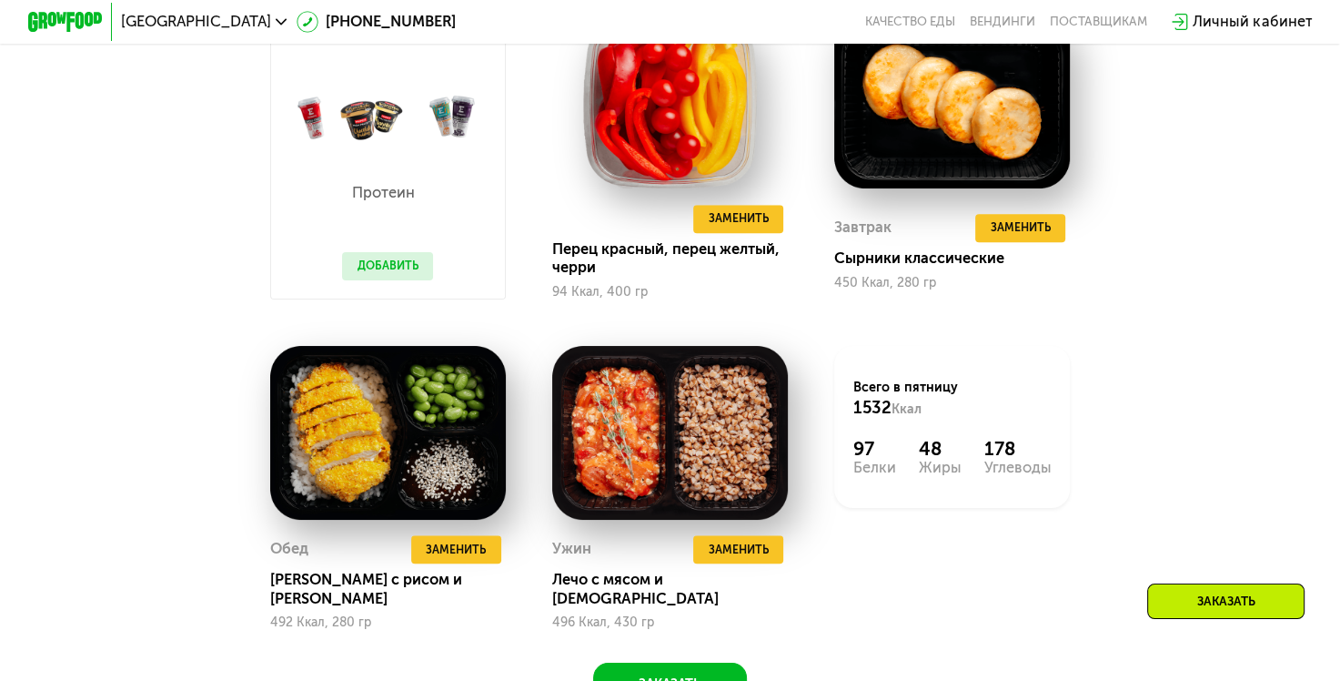
scroll to position [1638, 0]
